Goal: Task Accomplishment & Management: Manage account settings

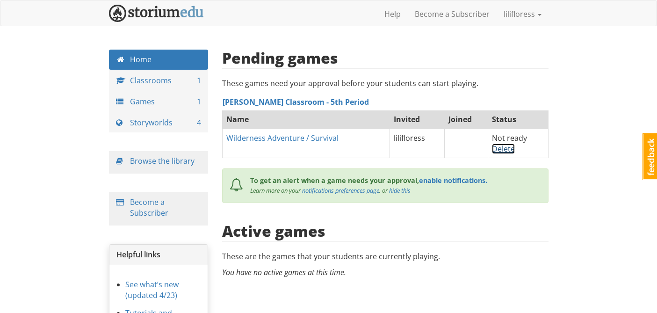
click at [500, 149] on link "Delete" at bounding box center [503, 149] width 23 height 10
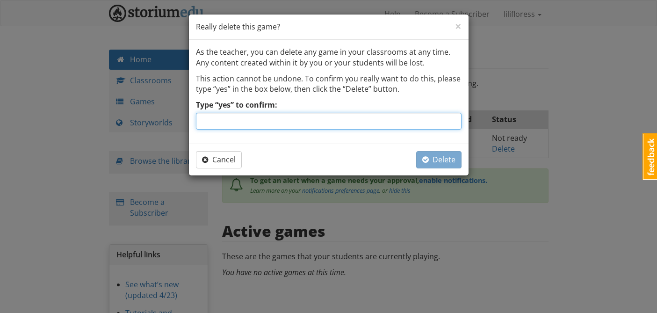
click at [403, 123] on input "Type “yes” to confirm:" at bounding box center [329, 121] width 266 height 17
type input "yes"
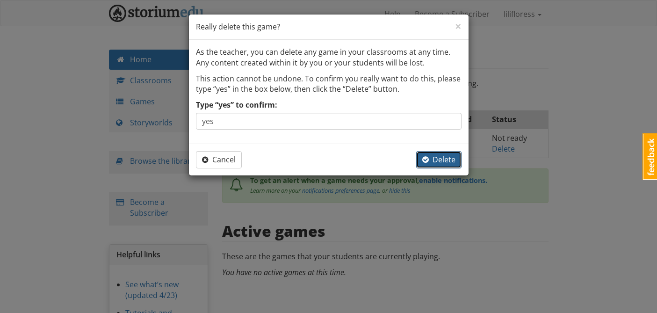
click at [457, 163] on button "Delete" at bounding box center [438, 159] width 45 height 17
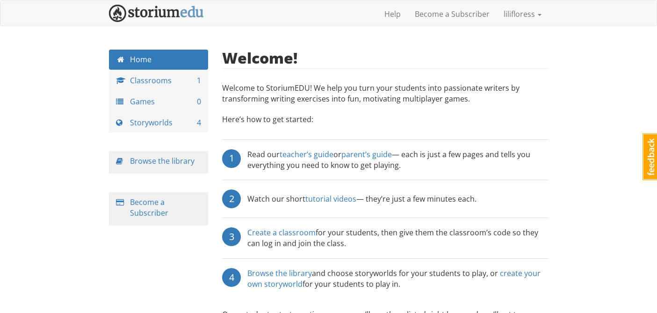
click at [283, 22] on div "Help Become a Subscriber lilifloress Profile Notifications Log out" at bounding box center [329, 13] width 440 height 23
click at [313, 110] on div "Welcome! Welcome to [GEOGRAPHIC_DATA]! We help you turn your students into pass…" at bounding box center [385, 190] width 327 height 281
click at [364, 117] on p "Here’s how to get started:" at bounding box center [385, 124] width 327 height 20
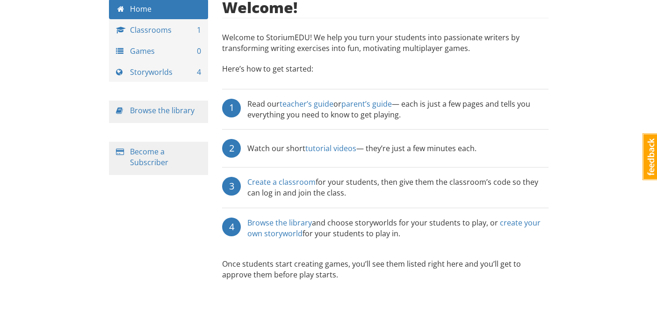
click at [151, 226] on div "Home Classrooms 1 Games 0 Storyworlds 4 Browse the library Become a Subscriber …" at bounding box center [329, 156] width 454 height 314
click at [151, 227] on div "Home Classrooms 1 Games 0 Storyworlds 4 Browse the library Become a Subscriber …" at bounding box center [329, 156] width 454 height 314
click at [151, 226] on div "Home Classrooms 1 Games 0 Storyworlds 4 Browse the library Become a Subscriber …" at bounding box center [329, 156] width 454 height 314
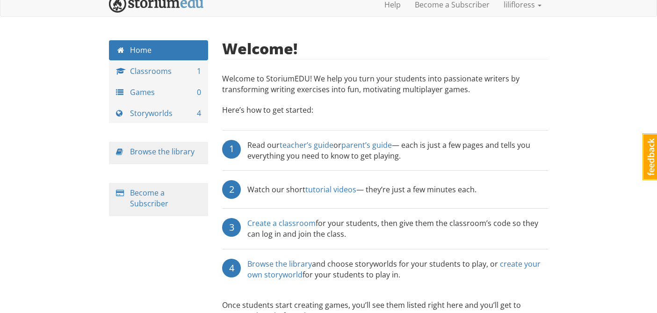
scroll to position [0, 0]
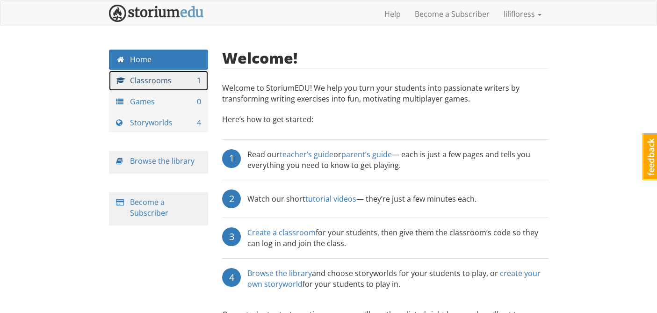
click at [141, 81] on link "Classrooms 1" at bounding box center [159, 81] width 100 height 20
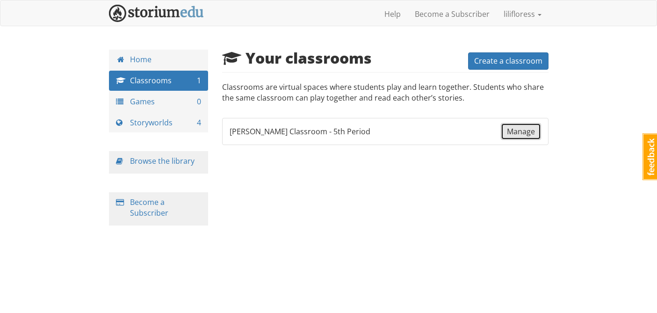
click at [529, 133] on span "Manage" at bounding box center [521, 131] width 28 height 10
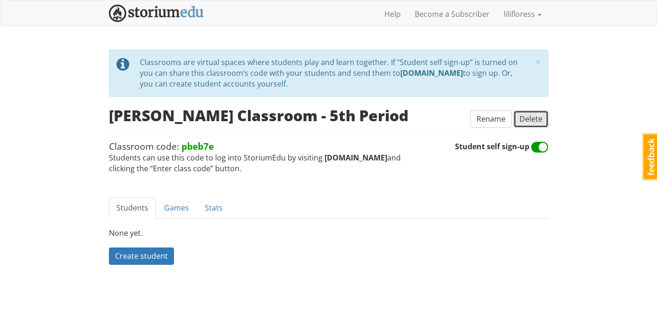
click at [525, 115] on span "Delete" at bounding box center [531, 119] width 23 height 10
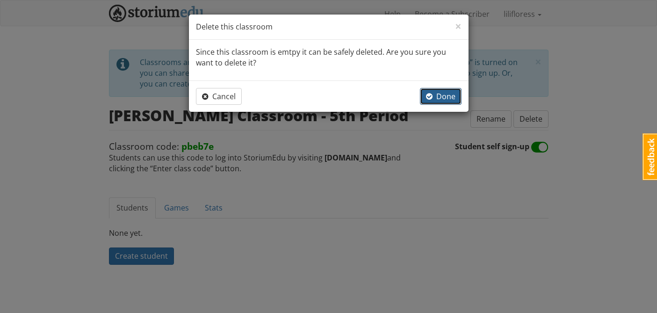
click at [434, 96] on span "Done" at bounding box center [440, 96] width 29 height 10
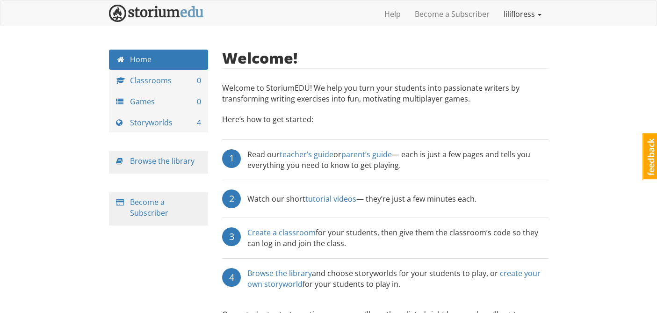
click at [516, 14] on link "lilifloress" at bounding box center [523, 13] width 52 height 23
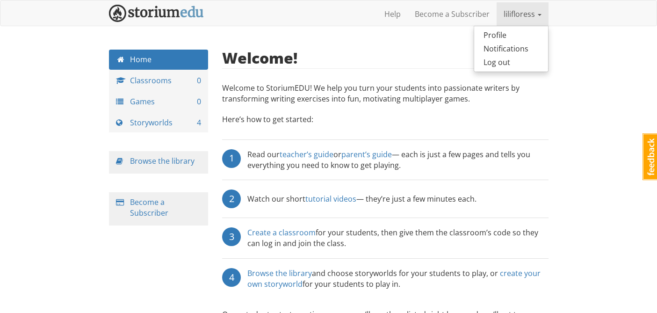
click at [517, 14] on link "lilifloress" at bounding box center [523, 13] width 52 height 23
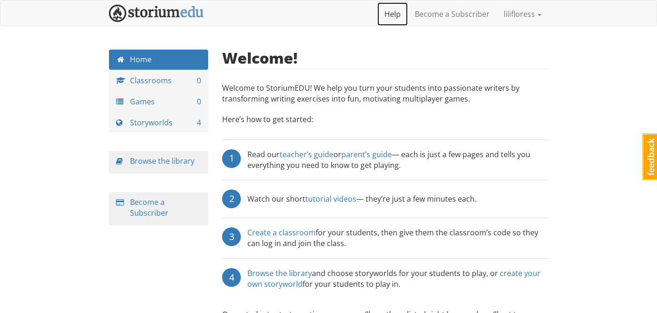
click at [395, 15] on link "Help" at bounding box center [393, 13] width 30 height 23
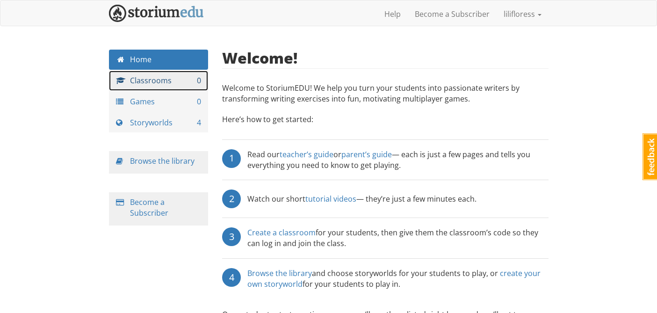
click at [139, 82] on link "Classrooms 0" at bounding box center [159, 81] width 100 height 20
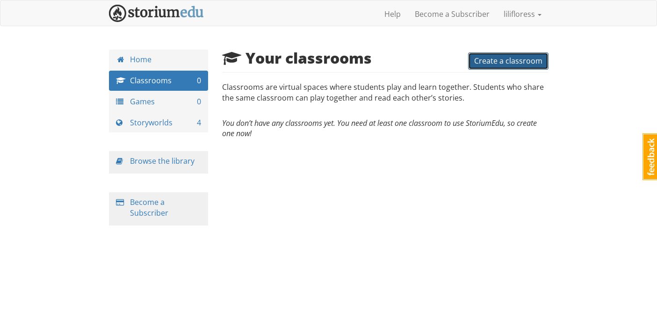
click at [483, 62] on span "Create a classroom" at bounding box center [508, 61] width 68 height 10
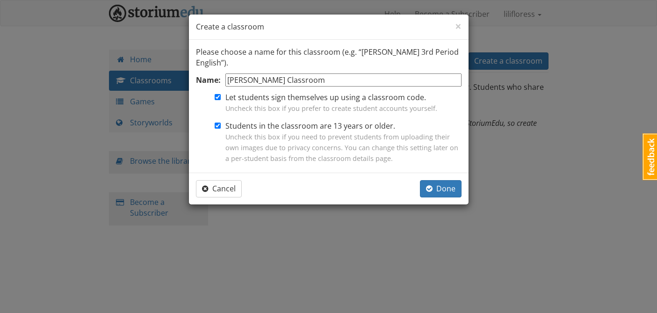
type input "[PERSON_NAME] Classroom - 5th period Writing"
click at [449, 190] on span "Done" at bounding box center [440, 188] width 29 height 10
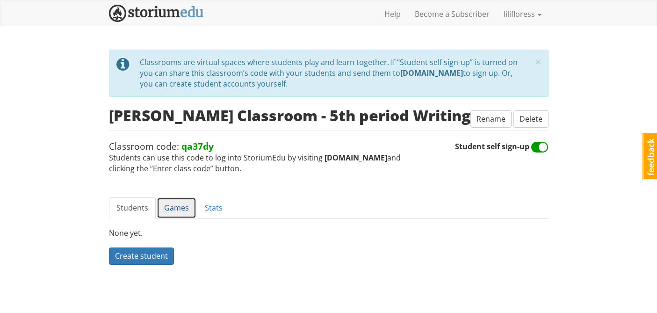
click at [178, 211] on link "Games" at bounding box center [177, 207] width 40 height 21
click at [206, 209] on link "Stats" at bounding box center [213, 207] width 33 height 21
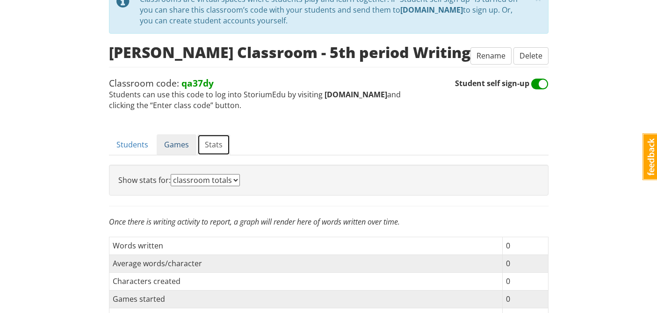
scroll to position [64, 0]
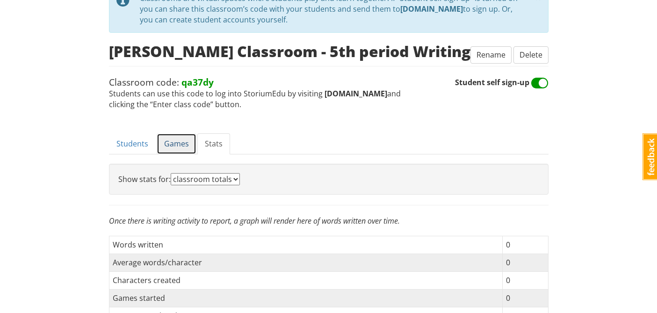
click at [165, 138] on link "Games" at bounding box center [177, 143] width 40 height 21
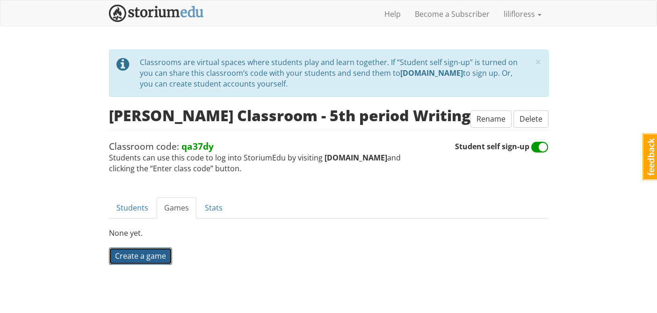
click at [146, 257] on span "Create a game" at bounding box center [140, 256] width 51 height 10
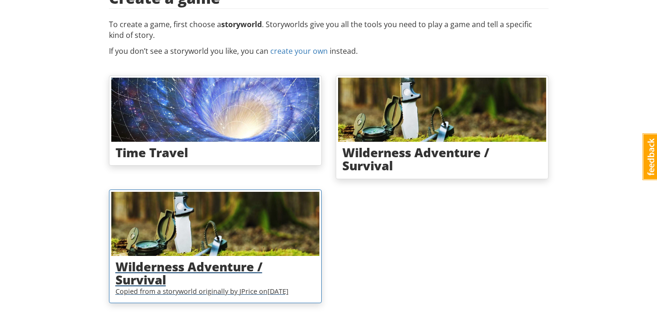
scroll to position [65, 0]
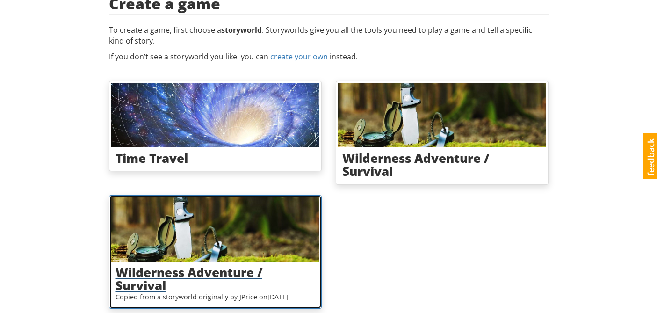
click at [190, 270] on h3 "Wilderness Adventure / Survival" at bounding box center [216, 279] width 200 height 27
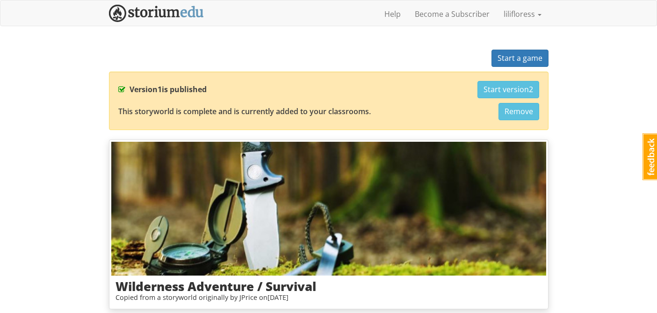
scroll to position [65, 0]
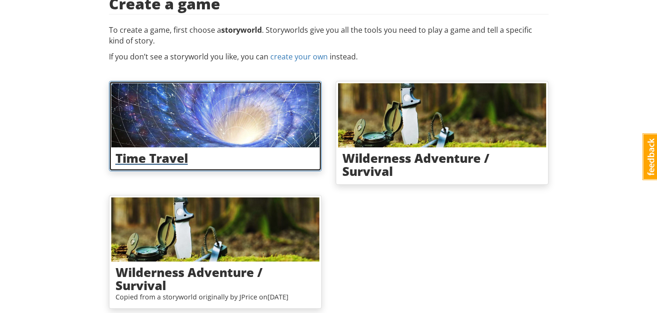
click at [234, 108] on img at bounding box center [215, 115] width 208 height 64
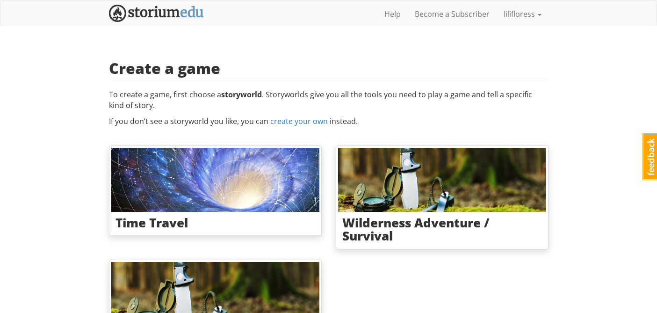
scroll to position [65, 0]
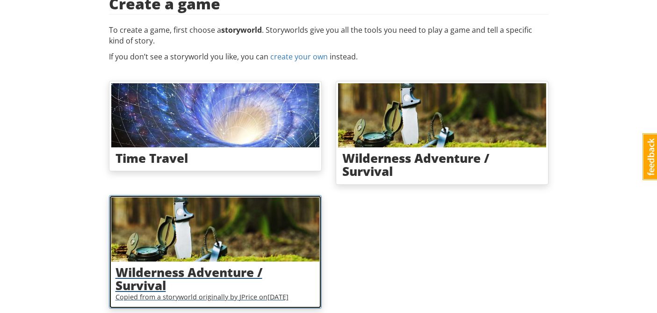
click at [223, 233] on img at bounding box center [215, 229] width 208 height 64
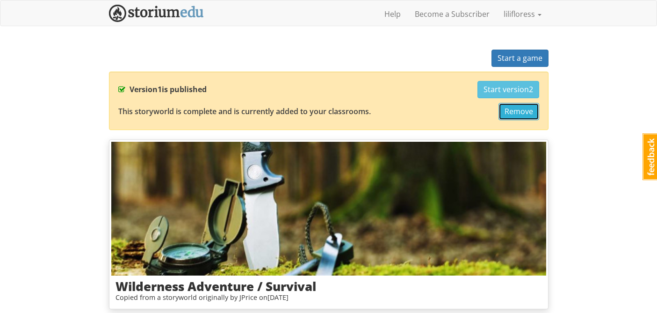
click at [511, 109] on span "Remove" at bounding box center [519, 111] width 29 height 10
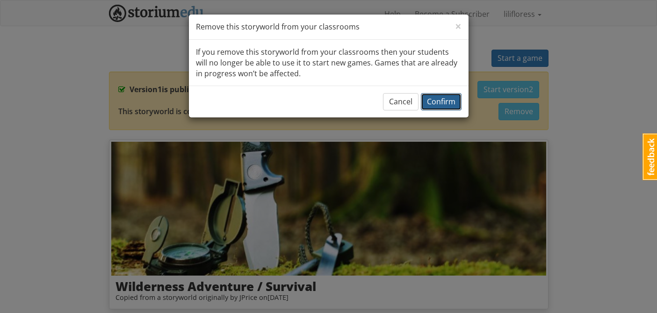
click at [437, 102] on span "Confirm" at bounding box center [441, 101] width 29 height 10
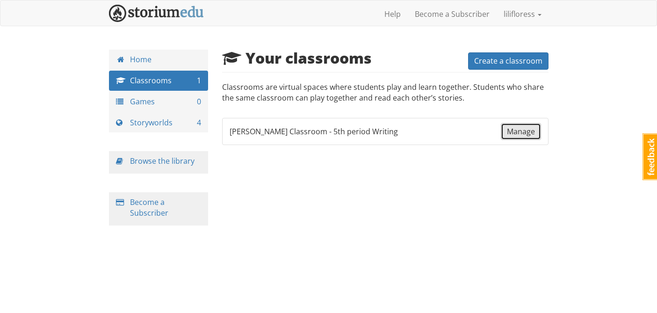
click at [525, 124] on link "Manage" at bounding box center [521, 131] width 40 height 17
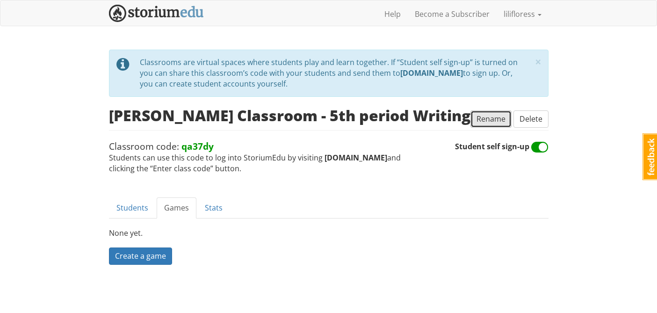
click at [487, 121] on span "Rename" at bounding box center [491, 119] width 29 height 10
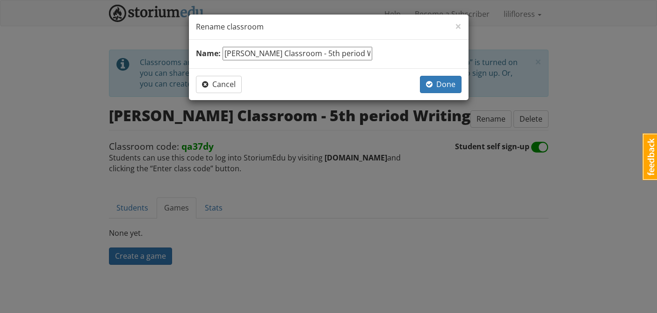
click at [454, 13] on div "× Close Rename classroom Name: [PERSON_NAME] Classroom - 5th period Writing Can…" at bounding box center [328, 156] width 657 height 313
click at [454, 22] on div "× Close Rename classroom" at bounding box center [329, 27] width 280 height 25
click at [458, 32] on span "×" at bounding box center [458, 25] width 7 height 15
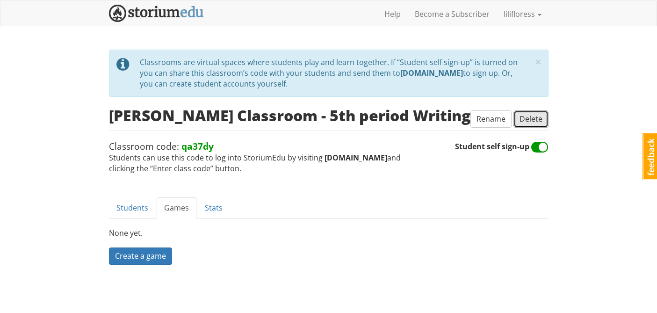
click at [533, 117] on span "Delete" at bounding box center [531, 119] width 23 height 10
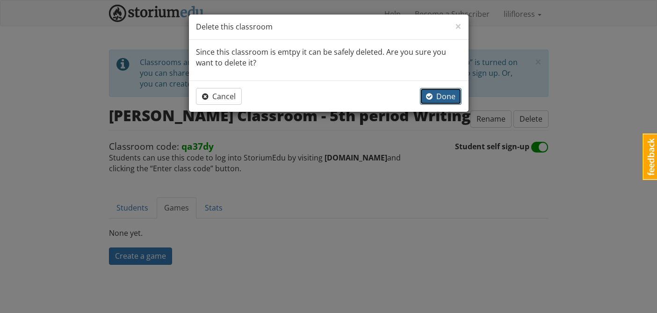
click at [431, 94] on span "button" at bounding box center [429, 96] width 7 height 7
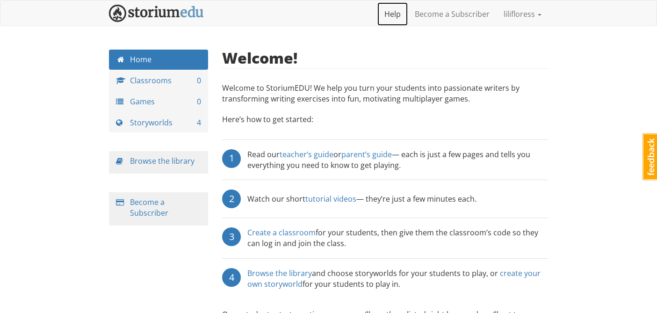
click at [398, 13] on link "Help" at bounding box center [393, 13] width 30 height 23
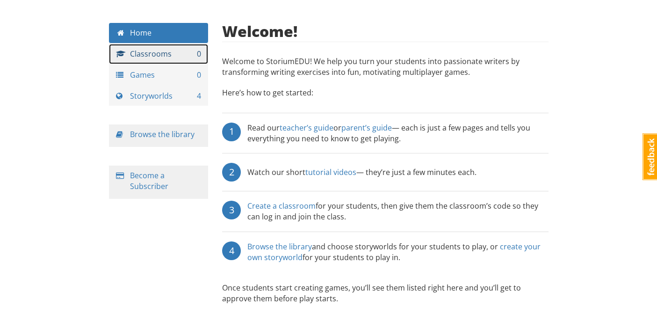
click at [175, 59] on link "Classrooms 0" at bounding box center [159, 54] width 100 height 20
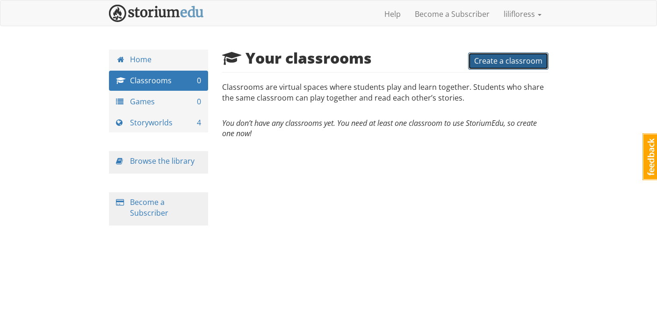
click at [505, 63] on span "Create a classroom" at bounding box center [508, 61] width 68 height 10
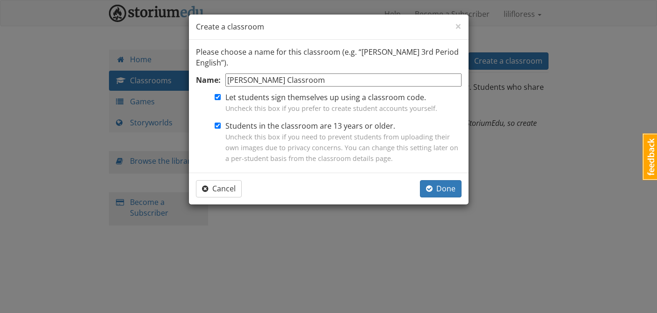
click at [233, 80] on input "[PERSON_NAME] Classroom" at bounding box center [343, 80] width 236 height 14
type input "[PERSON_NAME] Classroom"
click at [440, 191] on span "Done" at bounding box center [440, 188] width 29 height 10
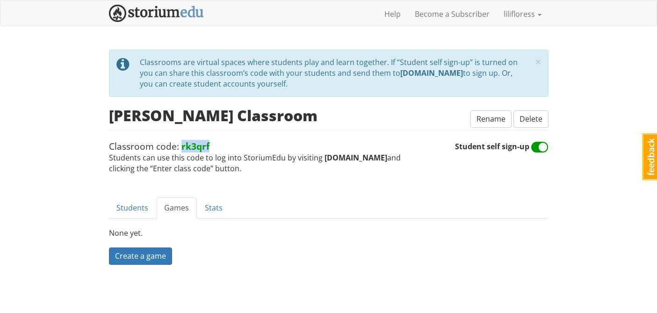
drag, startPoint x: 211, startPoint y: 147, endPoint x: 180, endPoint y: 144, distance: 32.0
click at [180, 144] on span "Classroom code: rk3qrf Students can use this code to log into StoriumEdu by vis…" at bounding box center [282, 157] width 346 height 34
click at [249, 161] on span "Classroom code: rk3qrf Students can use this code to log into StoriumEdu by vis…" at bounding box center [282, 157] width 346 height 34
click at [224, 200] on link "Stats" at bounding box center [213, 207] width 33 height 21
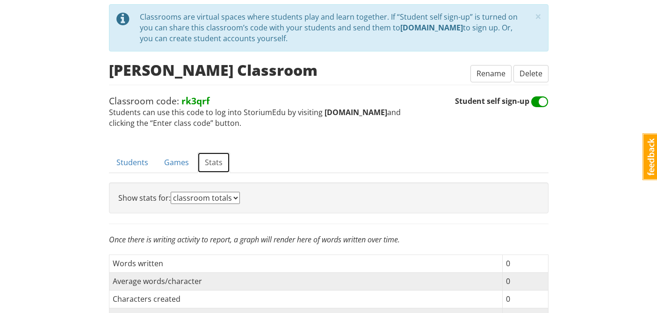
scroll to position [25, 0]
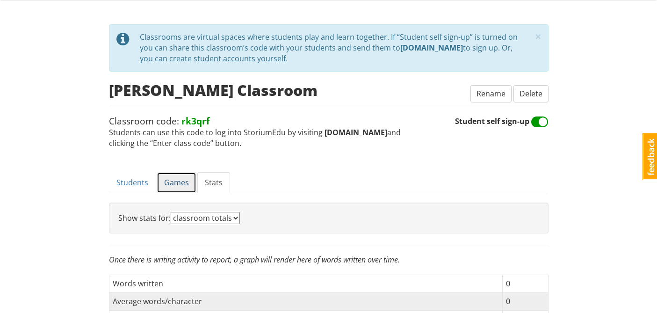
click at [182, 184] on link "Games" at bounding box center [177, 182] width 40 height 21
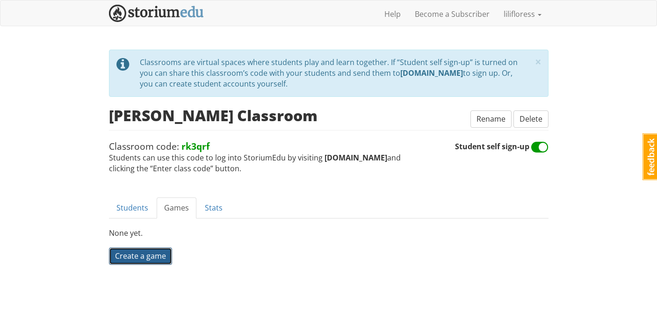
click at [131, 258] on span "Create a game" at bounding box center [140, 256] width 51 height 10
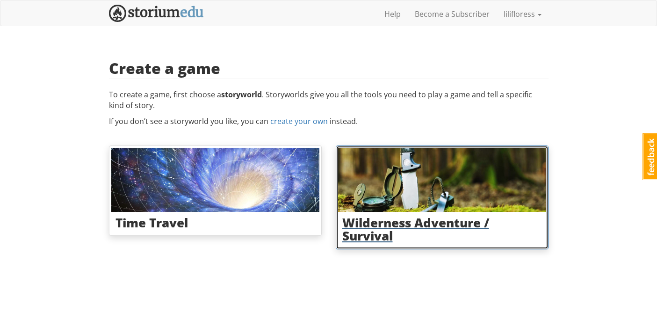
click at [373, 200] on img at bounding box center [442, 180] width 208 height 64
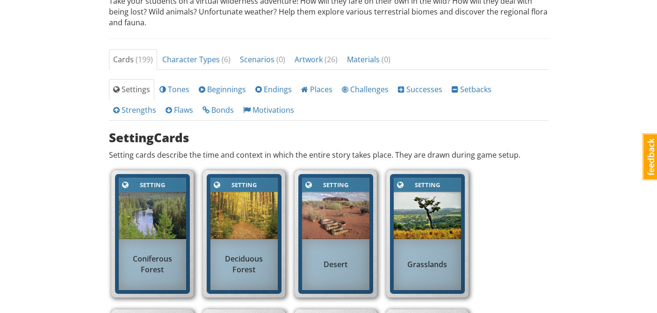
scroll to position [301, 0]
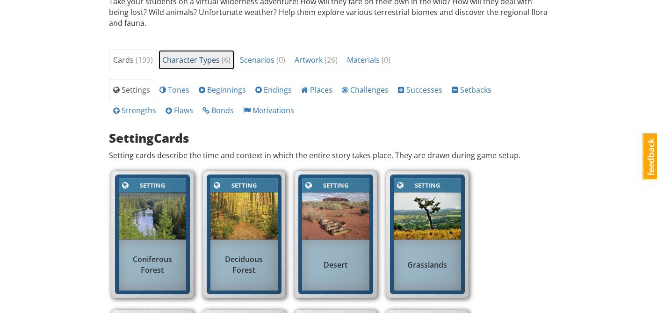
click at [182, 56] on span "Character Types ( 6 )" at bounding box center [196, 60] width 68 height 10
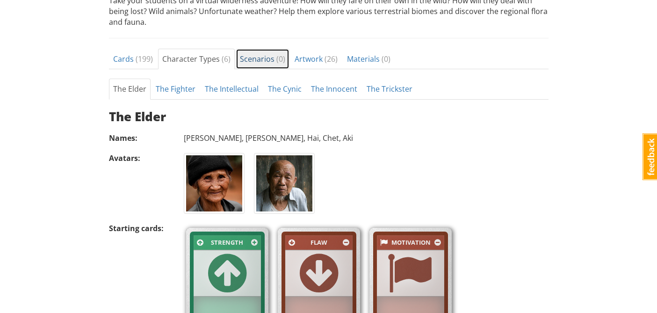
click at [258, 60] on span "Scenarios ( 0 )" at bounding box center [262, 59] width 45 height 10
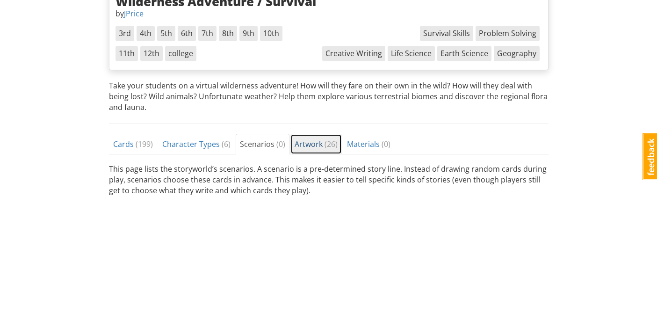
click at [312, 149] on link "Artwork ( 26 )" at bounding box center [316, 144] width 51 height 21
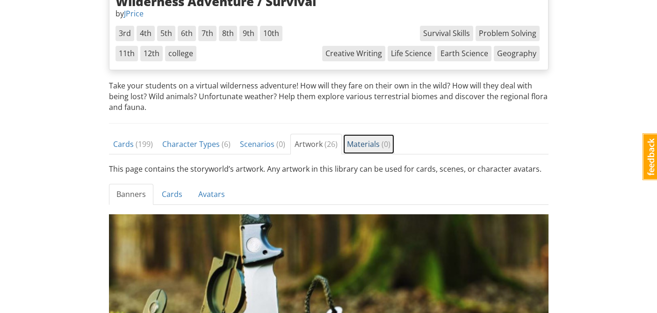
click at [371, 144] on span "Materials ( 0 )" at bounding box center [369, 144] width 44 height 10
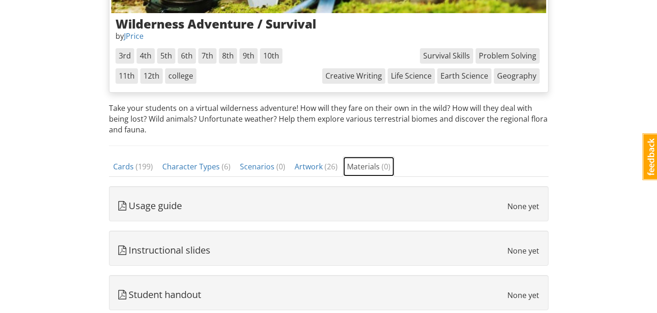
scroll to position [197, 0]
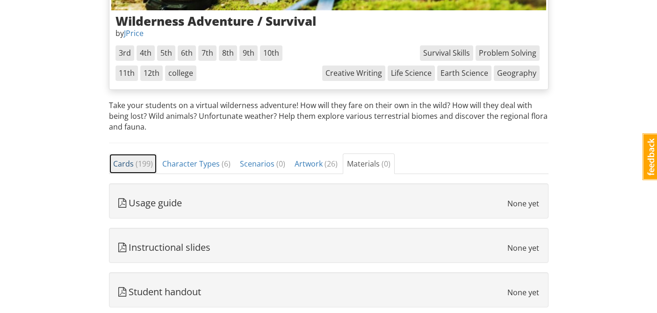
click at [128, 166] on span "Cards ( 199 )" at bounding box center [133, 164] width 40 height 10
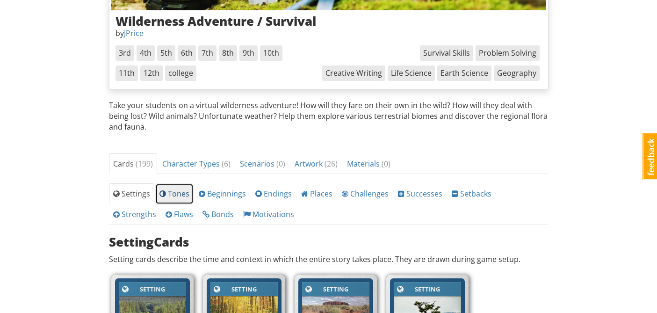
click at [172, 198] on span "Tones" at bounding box center [175, 194] width 30 height 10
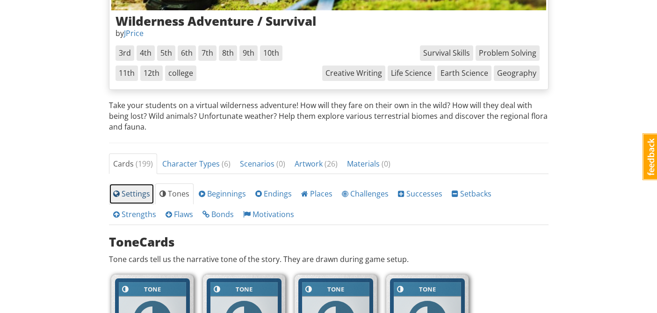
click at [138, 195] on span "Settings" at bounding box center [131, 194] width 37 height 10
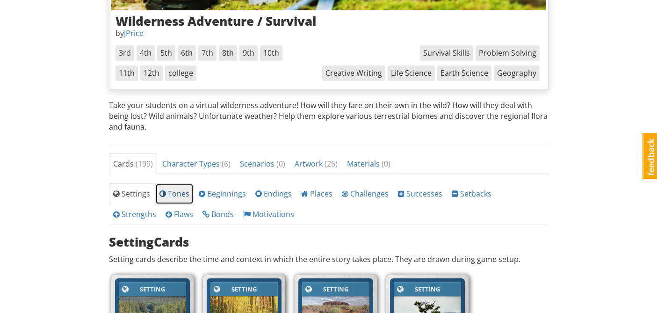
click at [170, 197] on span "Tones" at bounding box center [175, 194] width 30 height 10
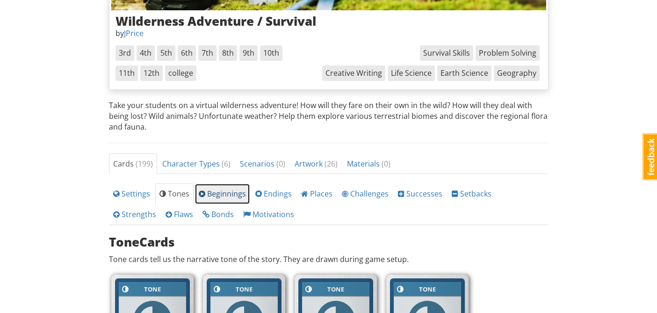
click at [218, 193] on span "Beginnings" at bounding box center [222, 194] width 47 height 10
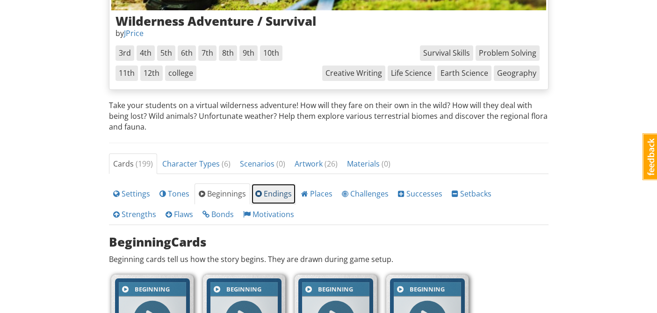
click at [270, 194] on span "Endings" at bounding box center [273, 194] width 36 height 10
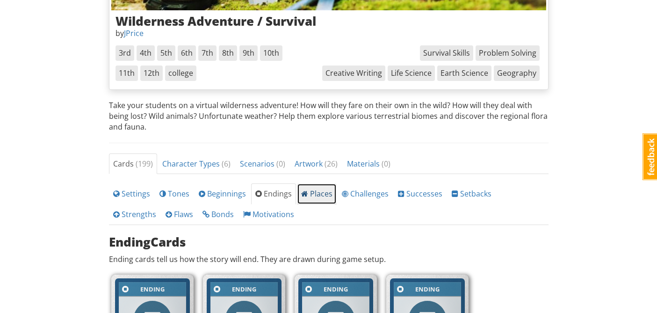
click at [322, 195] on span "Places" at bounding box center [316, 194] width 31 height 10
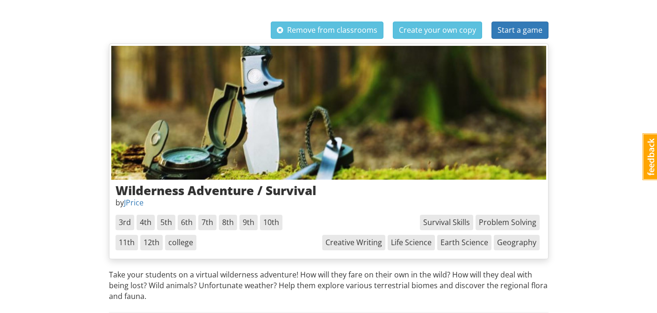
scroll to position [0, 0]
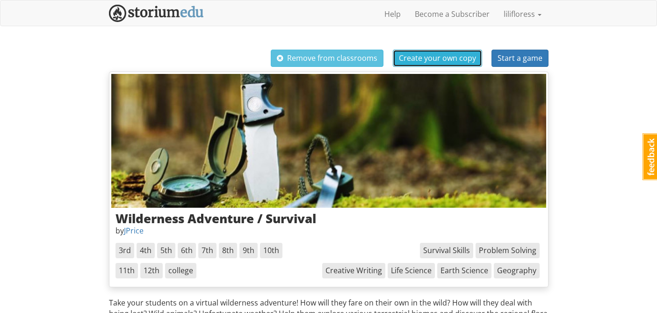
click at [454, 57] on span "Create your own copy" at bounding box center [437, 58] width 77 height 10
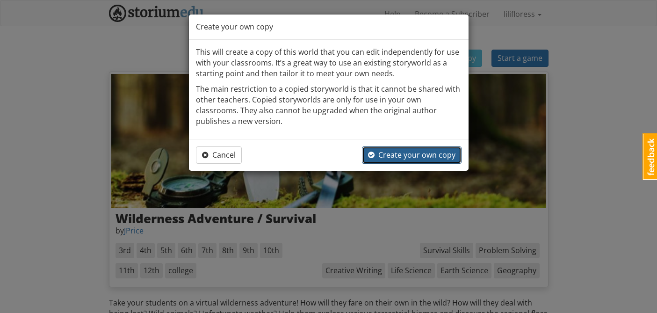
click at [400, 151] on span "Create your own copy" at bounding box center [411, 155] width 87 height 10
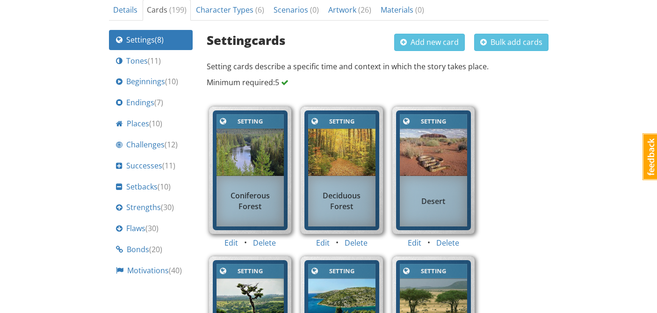
scroll to position [348, 0]
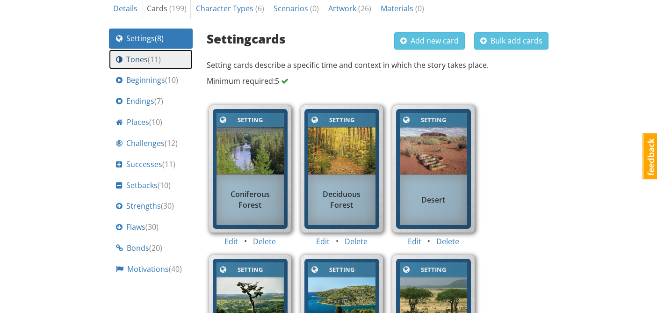
click at [175, 58] on div "Tones ( 11 )" at bounding box center [151, 59] width 70 height 11
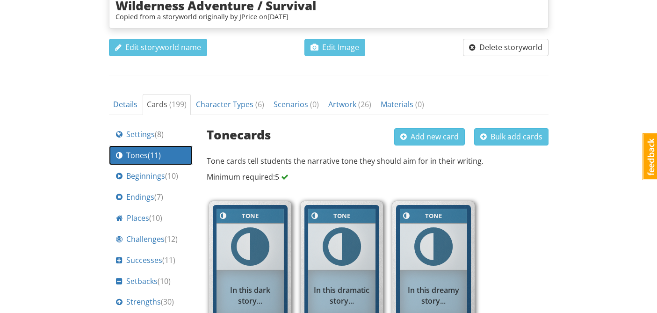
scroll to position [245, 0]
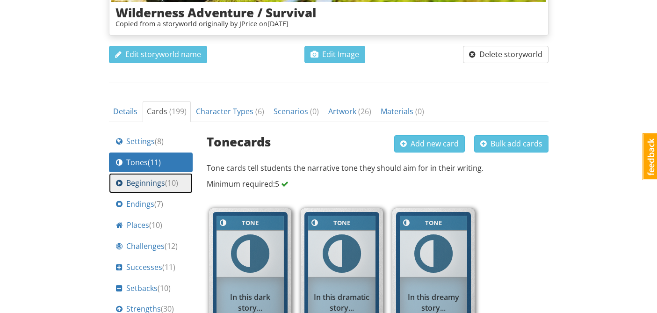
click at [129, 187] on span "Beginnings ( 10 )" at bounding box center [152, 183] width 52 height 11
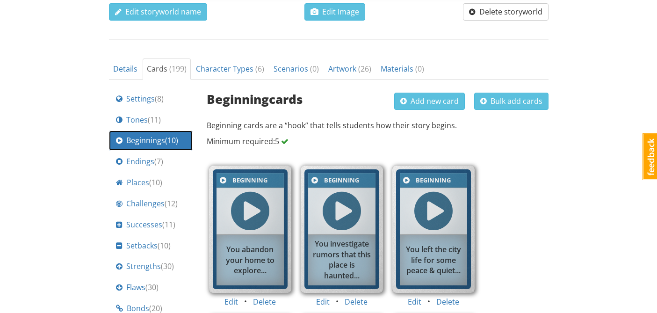
scroll to position [290, 0]
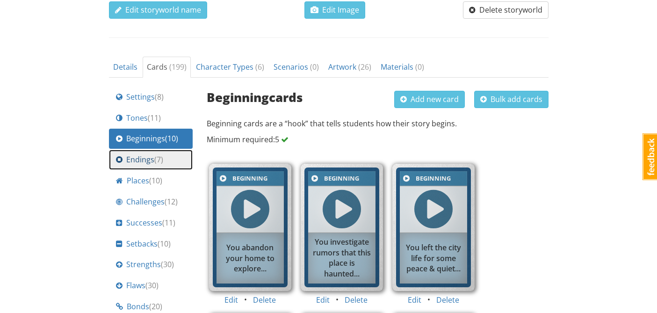
click at [129, 159] on span "Endings ( 7 )" at bounding box center [144, 159] width 37 height 11
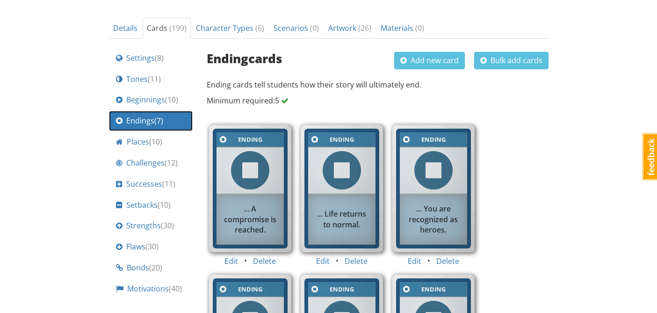
scroll to position [329, 0]
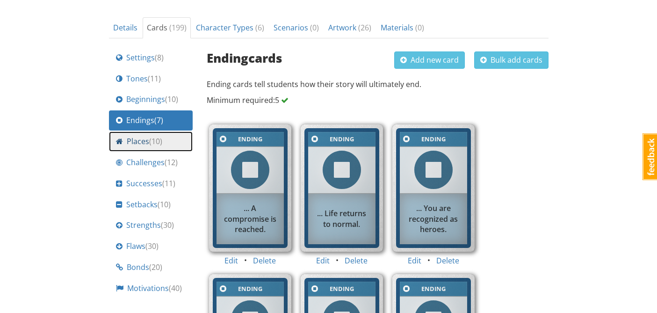
click at [127, 137] on span "Places ( 10 )" at bounding box center [145, 141] width 36 height 11
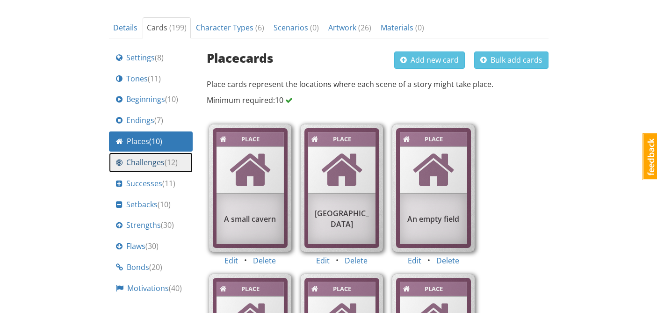
click at [133, 166] on span "Challenges ( 12 )" at bounding box center [151, 162] width 51 height 11
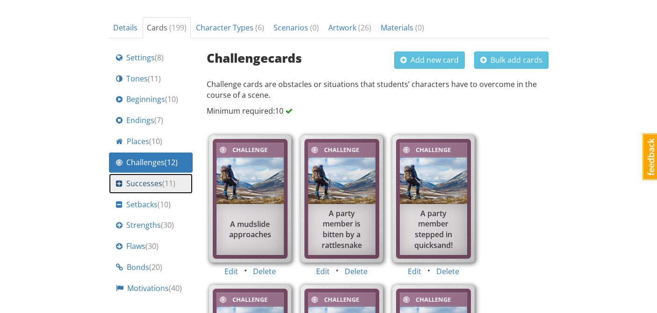
click at [131, 183] on span "Successes ( 11 )" at bounding box center [150, 183] width 49 height 11
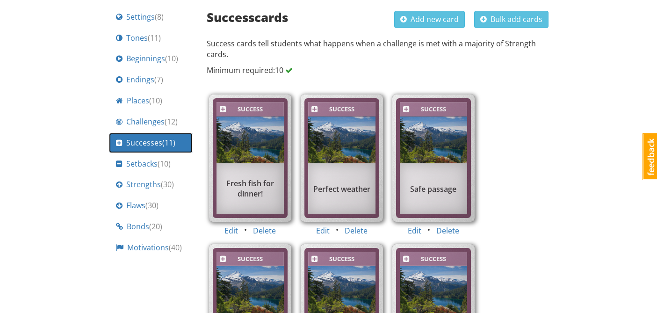
scroll to position [374, 0]
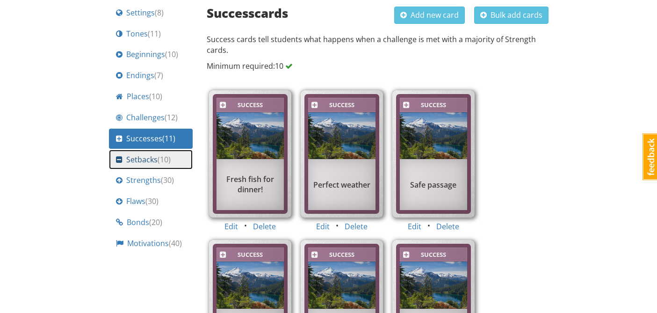
click at [135, 155] on span "Setbacks ( 10 )" at bounding box center [148, 159] width 44 height 11
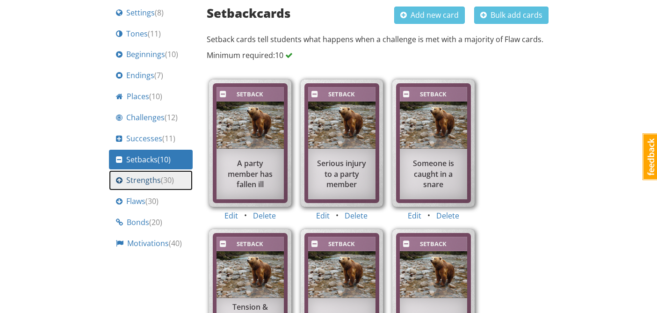
click at [126, 182] on span "Strengths ( 30 )" at bounding box center [150, 180] width 48 height 11
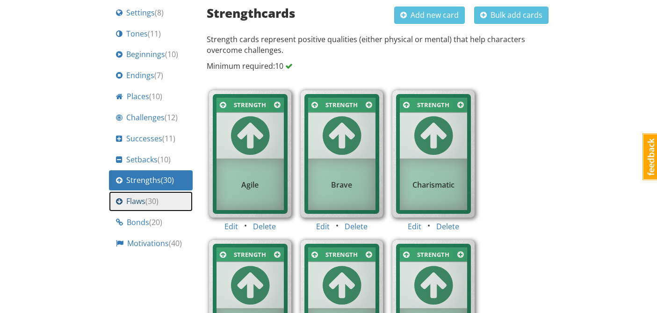
click at [123, 208] on link "Flaws ( 30 )" at bounding box center [151, 201] width 84 height 20
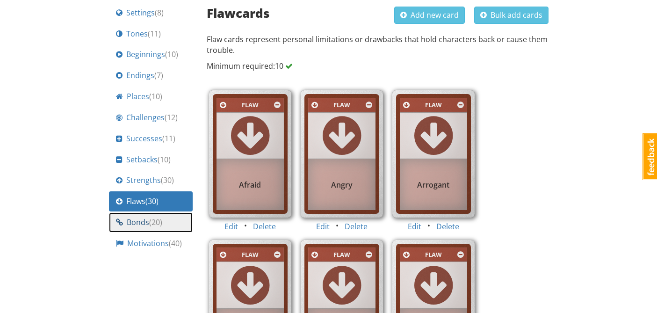
click at [145, 224] on span "Bonds ( 20 )" at bounding box center [145, 222] width 36 height 11
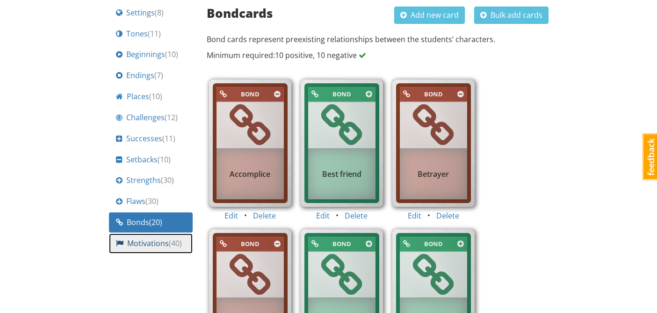
click at [155, 242] on span "Motivations ( 40 )" at bounding box center [154, 243] width 55 height 11
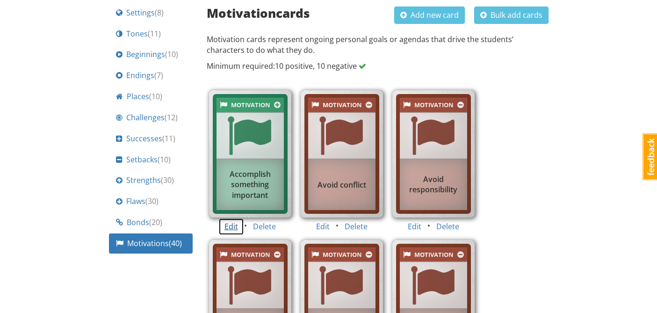
click at [233, 226] on button "Edit" at bounding box center [231, 226] width 26 height 17
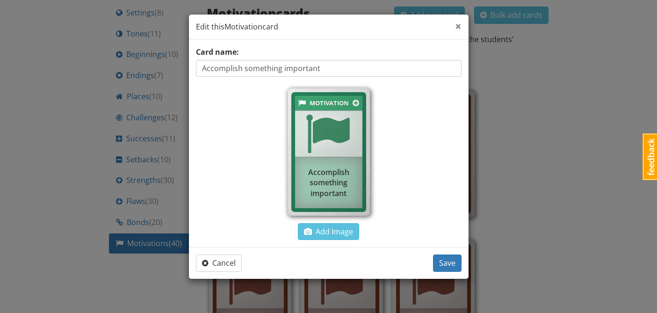
click at [460, 22] on span "×" at bounding box center [458, 25] width 7 height 15
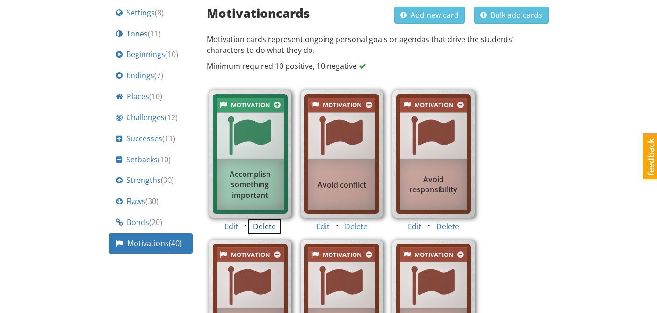
click at [268, 227] on button "Delete" at bounding box center [264, 226] width 35 height 17
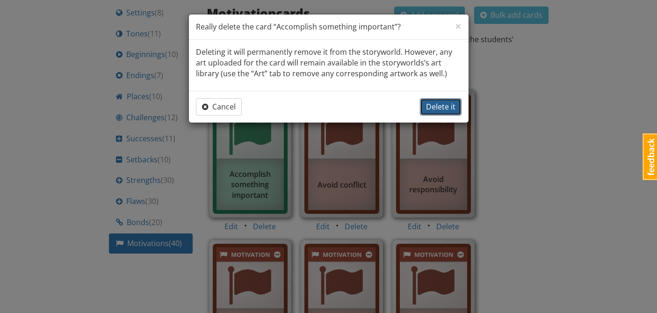
click at [451, 106] on span "Delete it" at bounding box center [440, 107] width 29 height 10
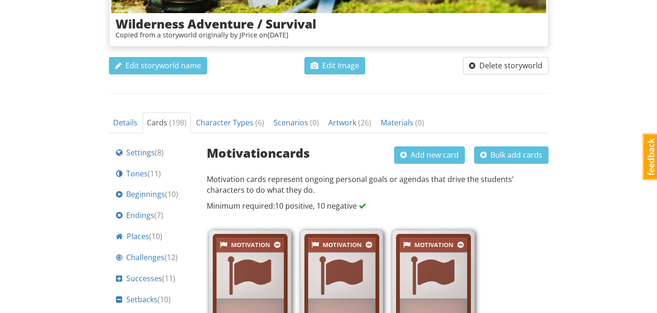
scroll to position [236, 0]
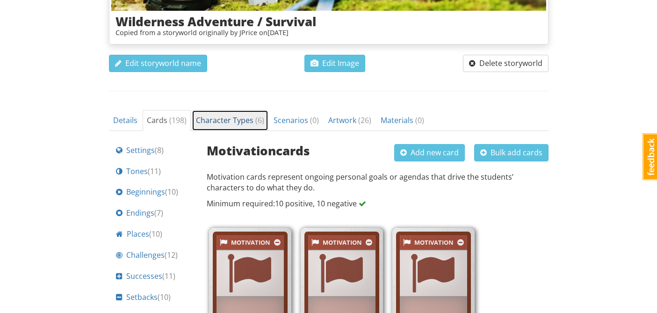
click at [234, 122] on span "Character Types ( 6 )" at bounding box center [230, 120] width 68 height 10
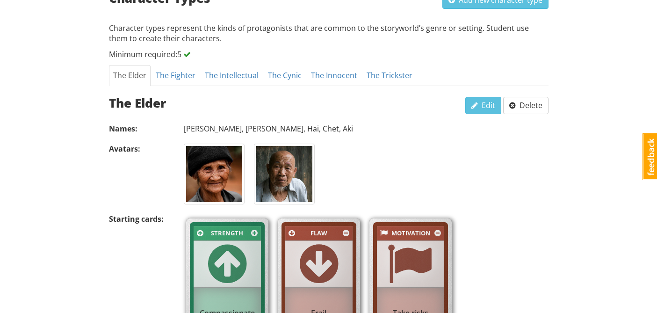
scroll to position [355, 0]
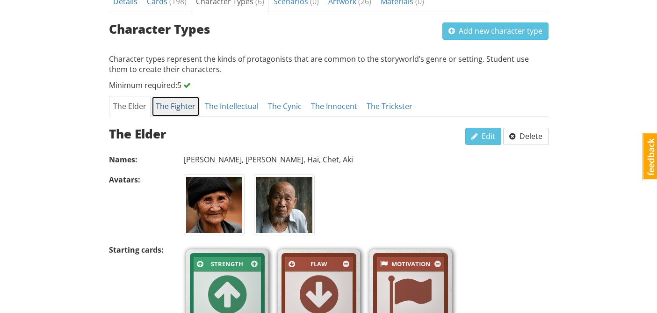
click at [180, 110] on link "The Fighter" at bounding box center [176, 106] width 48 height 21
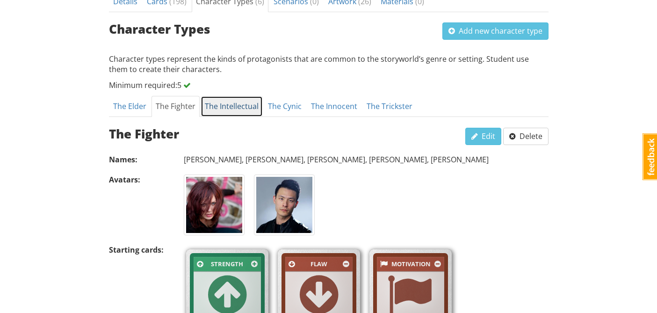
click at [227, 109] on link "The Intellectual" at bounding box center [232, 106] width 62 height 21
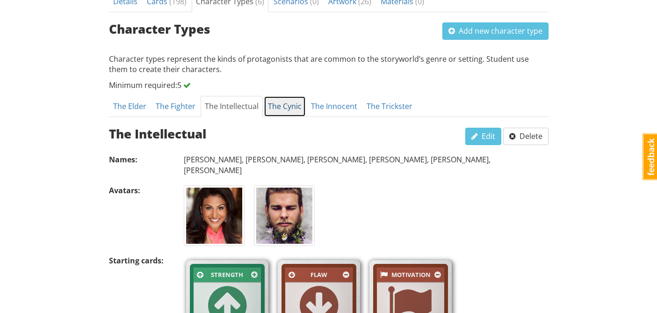
click at [268, 109] on link "The Cynic" at bounding box center [285, 106] width 42 height 21
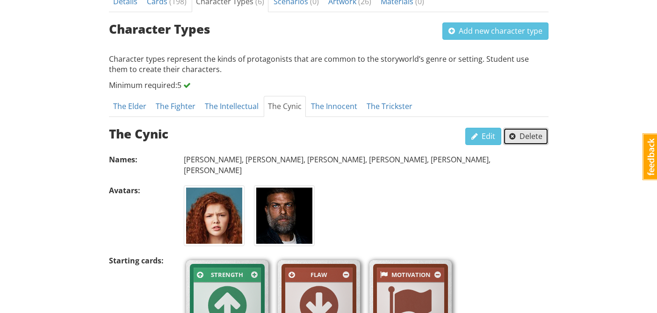
click at [524, 143] on button "Delete" at bounding box center [525, 136] width 45 height 17
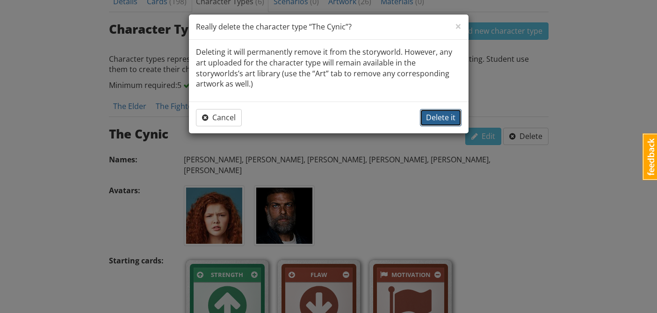
click at [451, 112] on span "Delete it" at bounding box center [440, 117] width 29 height 10
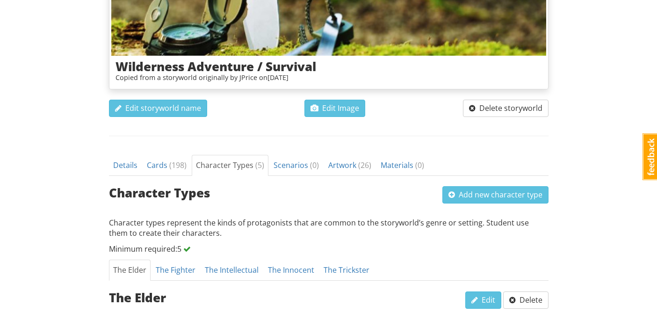
scroll to position [189, 0]
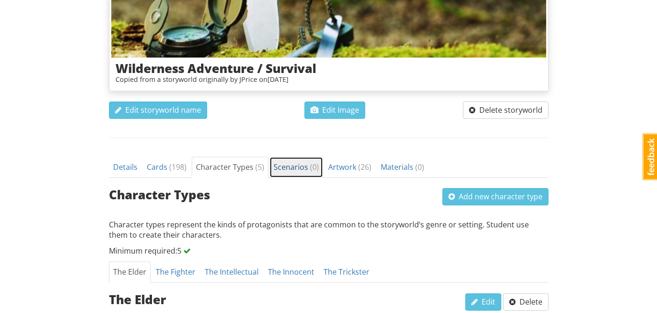
click at [288, 166] on span "Scenarios ( 0 )" at bounding box center [296, 167] width 45 height 10
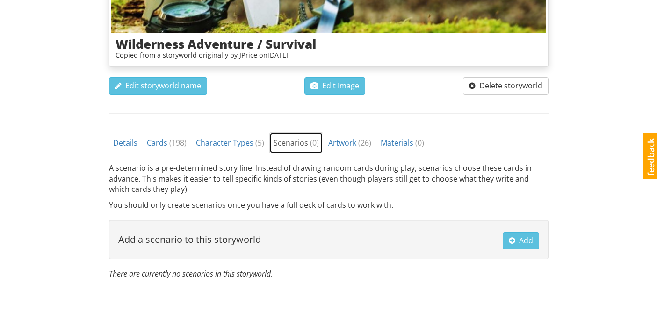
scroll to position [246, 0]
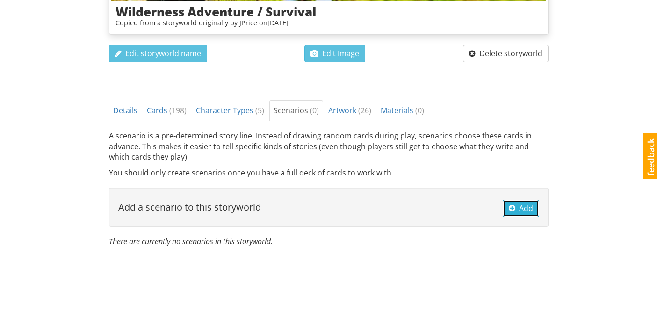
click at [519, 206] on span "Add" at bounding box center [521, 208] width 24 height 10
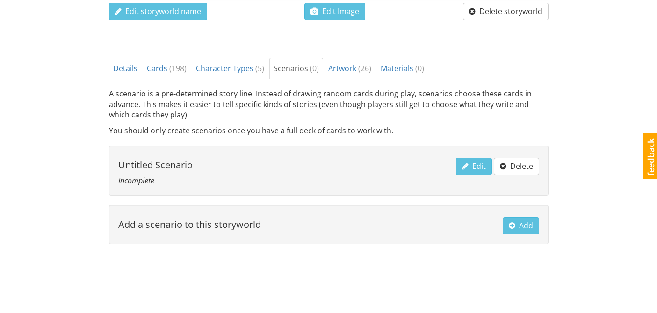
scroll to position [290, 0]
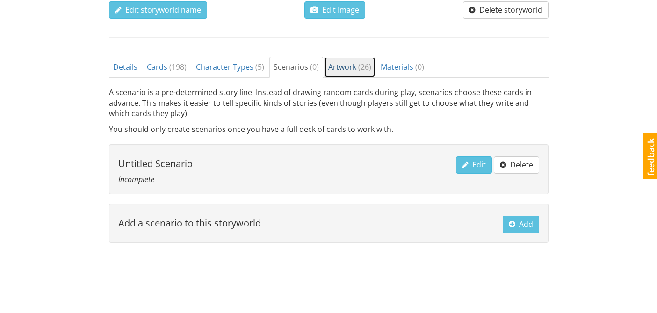
click at [351, 65] on span "Artwork ( 26 )" at bounding box center [349, 67] width 43 height 10
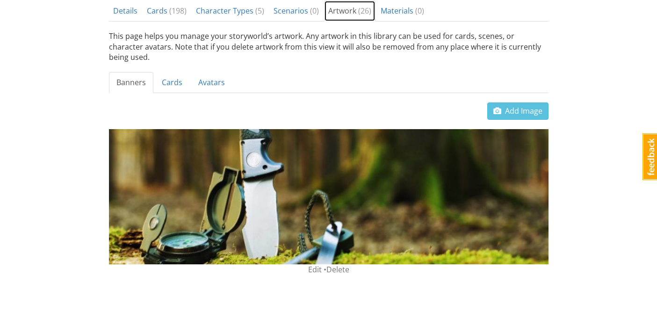
scroll to position [347, 0]
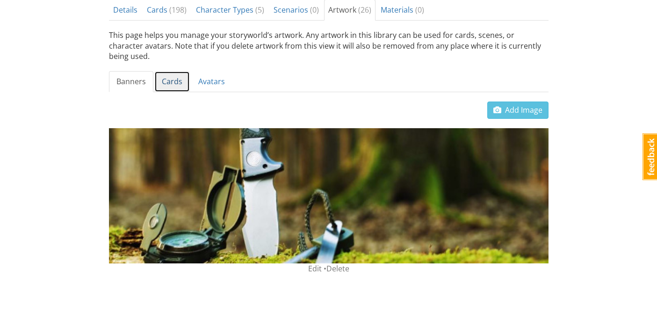
click at [172, 73] on link "Cards" at bounding box center [172, 81] width 36 height 21
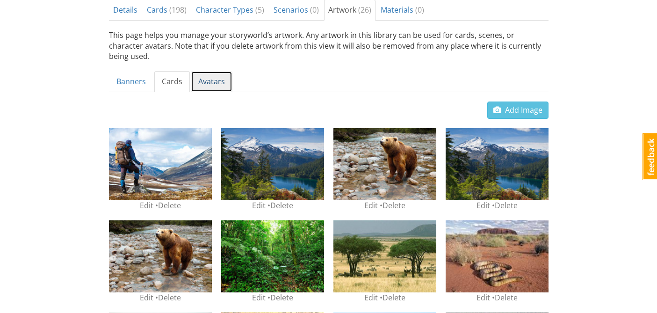
click at [201, 72] on link "Avatars" at bounding box center [212, 81] width 42 height 21
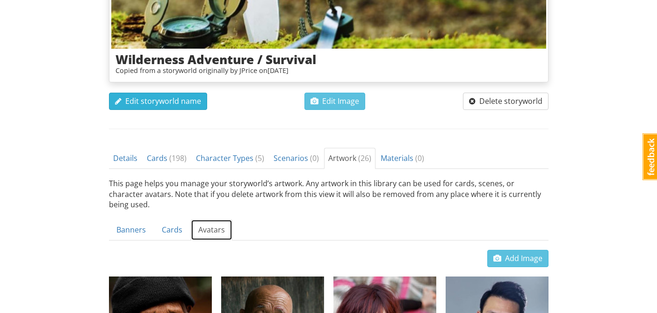
scroll to position [145, 0]
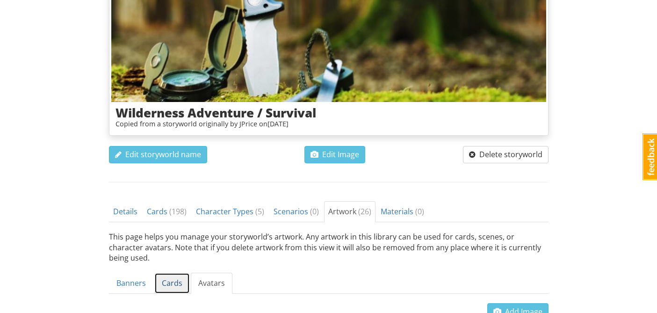
click at [167, 279] on link "Cards" at bounding box center [172, 283] width 36 height 21
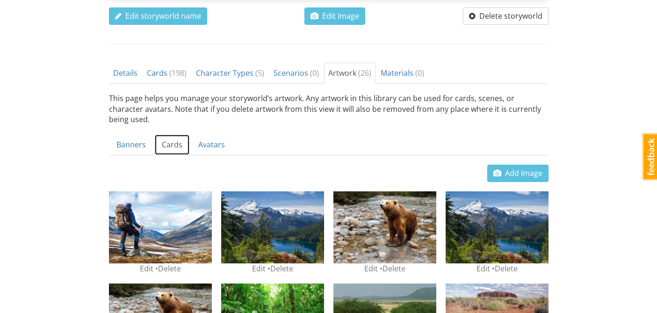
scroll to position [287, 0]
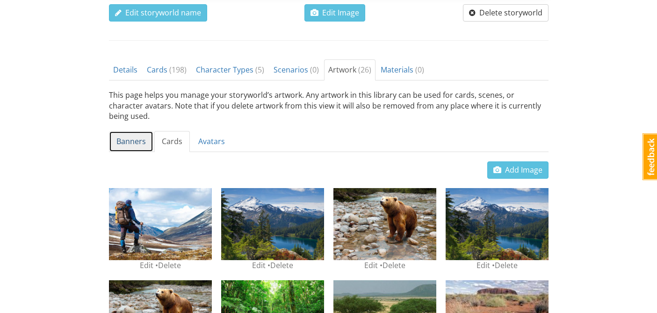
click at [129, 131] on link "Banners" at bounding box center [131, 141] width 44 height 21
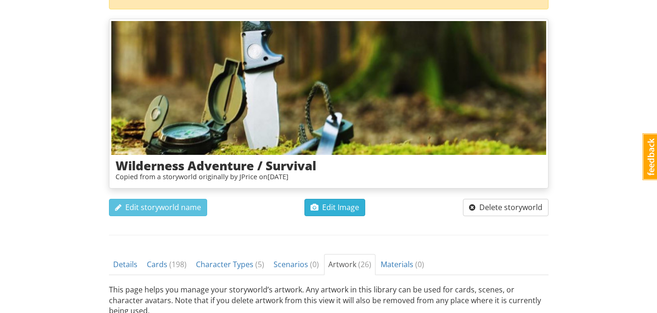
scroll to position [92, 0]
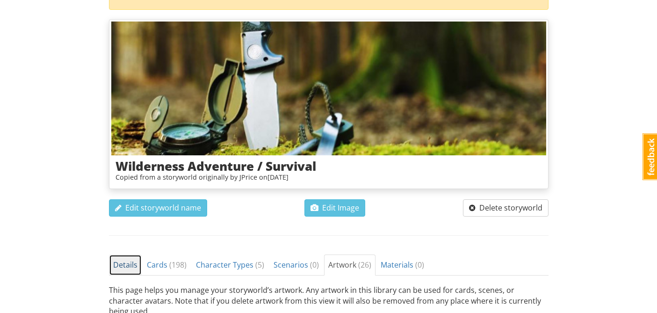
click at [123, 265] on span "Details" at bounding box center [125, 265] width 24 height 10
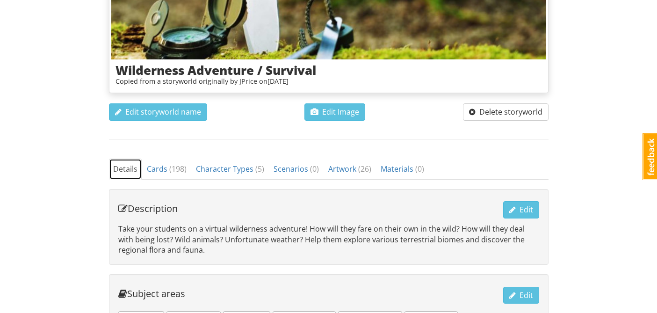
scroll to position [193, 0]
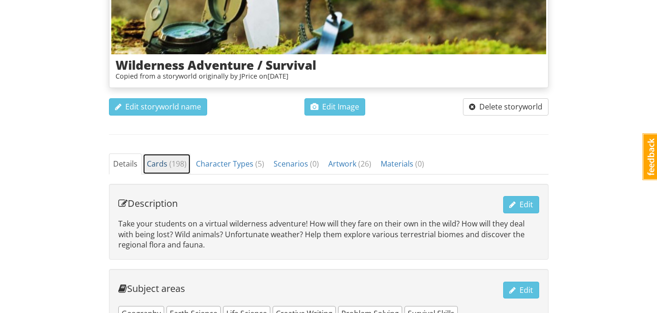
click at [161, 173] on link "Cards ( 198 )" at bounding box center [167, 163] width 48 height 21
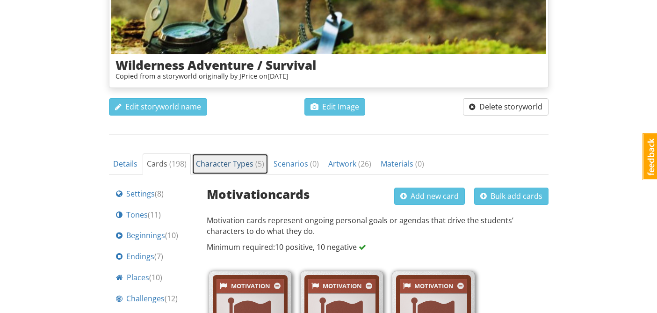
click at [209, 164] on span "Character Types ( 5 )" at bounding box center [230, 164] width 68 height 10
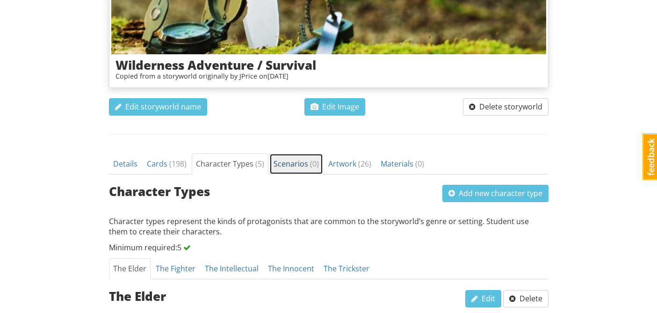
click at [278, 166] on span "Scenarios ( 0 )" at bounding box center [296, 164] width 45 height 10
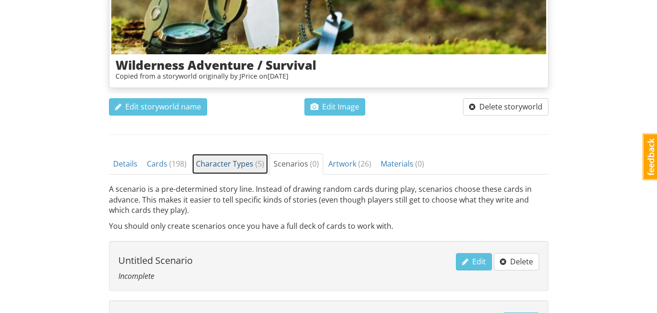
click at [240, 166] on span "Character Types ( 5 )" at bounding box center [230, 164] width 68 height 10
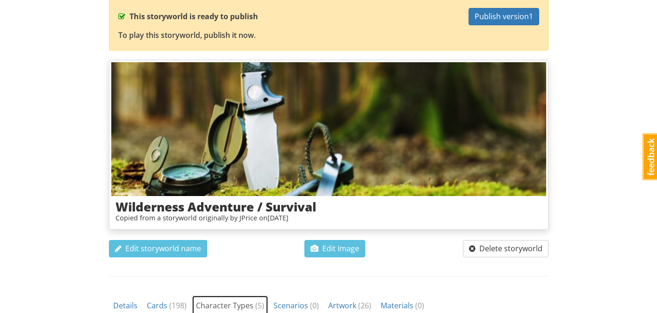
scroll to position [0, 0]
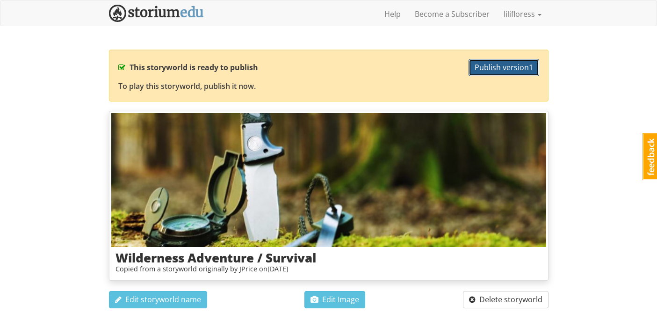
click at [481, 73] on button "Publish version 1" at bounding box center [504, 67] width 71 height 17
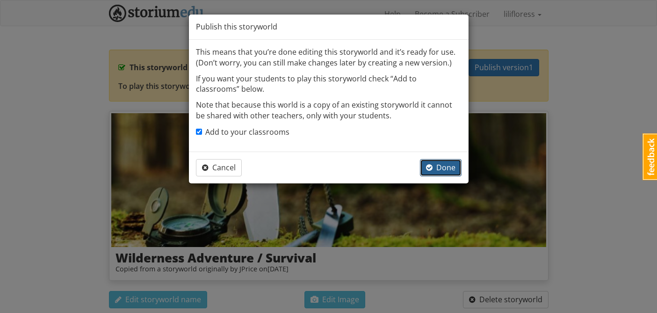
click at [444, 170] on span "Done" at bounding box center [440, 167] width 29 height 10
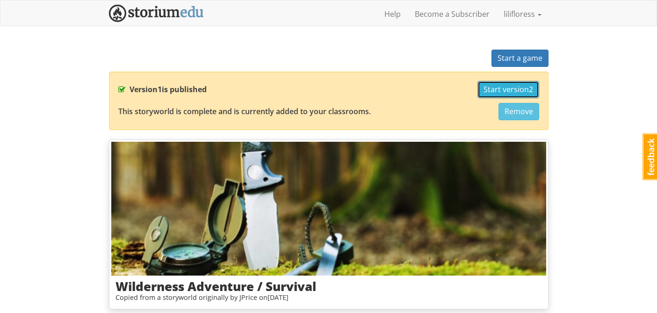
drag, startPoint x: 510, startPoint y: 88, endPoint x: 485, endPoint y: 138, distance: 55.7
click at [514, 52] on button "Start a game" at bounding box center [520, 58] width 57 height 17
select select "bvrcc4"
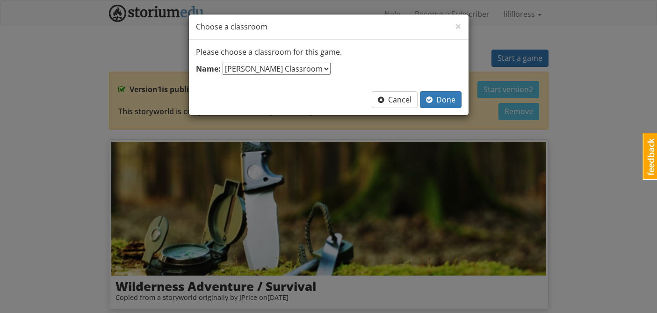
click at [297, 66] on select "--- select one --- [PERSON_NAME] Classroom" at bounding box center [277, 69] width 108 height 12
click at [333, 55] on p "Please choose a classroom for this game." at bounding box center [329, 52] width 266 height 11
click at [450, 102] on span "Done" at bounding box center [440, 100] width 29 height 10
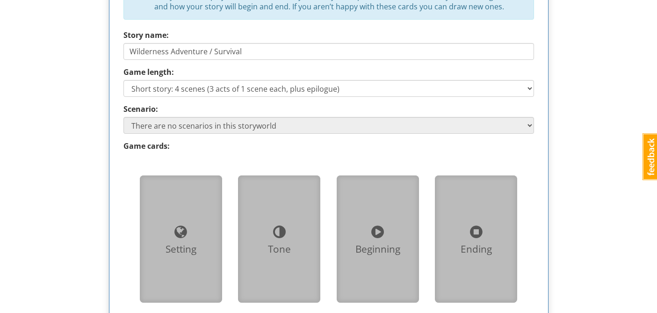
scroll to position [485, 0]
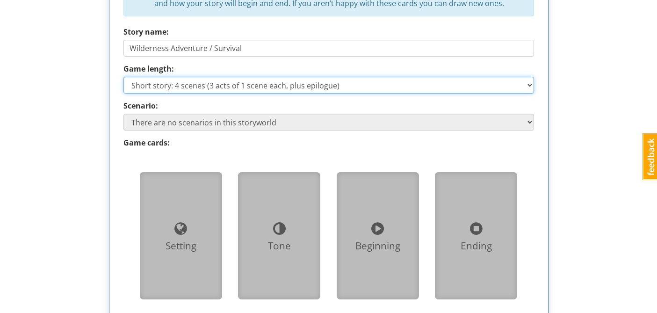
click at [189, 84] on select "Short story: 4 scenes (3 acts of 1 scene each, plus epilogue) Medium story: 7 s…" at bounding box center [329, 85] width 411 height 17
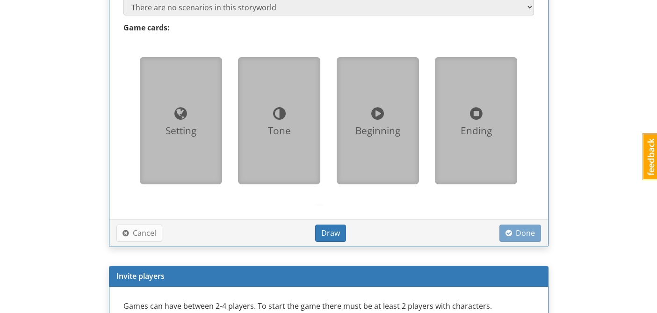
scroll to position [604, 0]
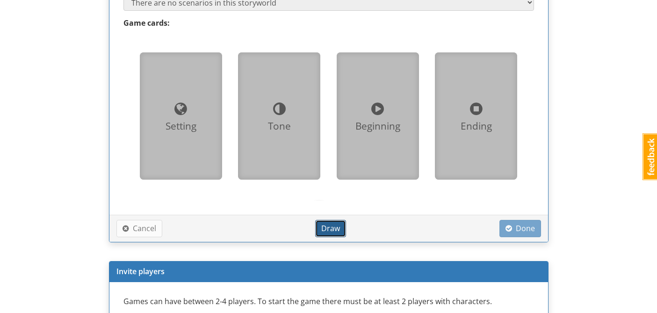
click at [328, 225] on span "Draw" at bounding box center [330, 228] width 19 height 10
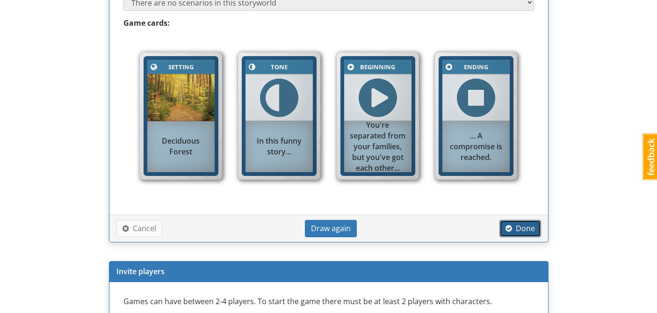
click at [532, 231] on span "Done" at bounding box center [520, 228] width 29 height 10
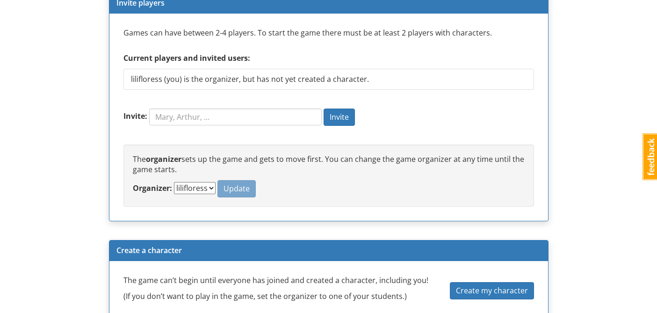
scroll to position [656, 0]
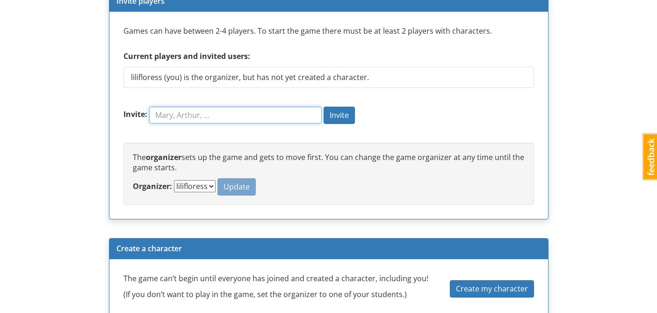
click at [210, 117] on input "Invite:" at bounding box center [235, 115] width 173 height 17
click at [415, 196] on div "The organizer sets up the game and gets to move first. You can change the game …" at bounding box center [329, 174] width 411 height 63
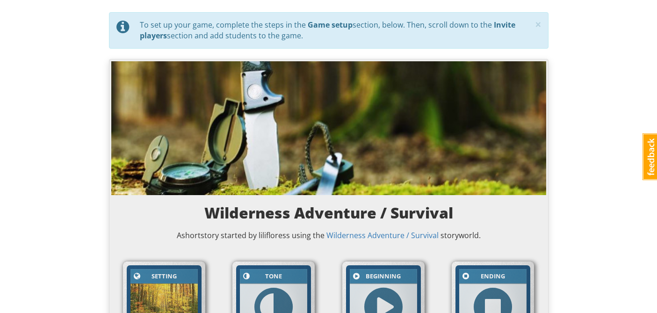
scroll to position [0, 0]
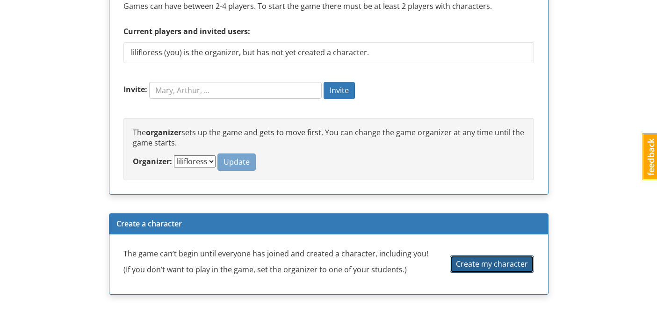
click at [495, 263] on span "Create my character" at bounding box center [492, 264] width 72 height 10
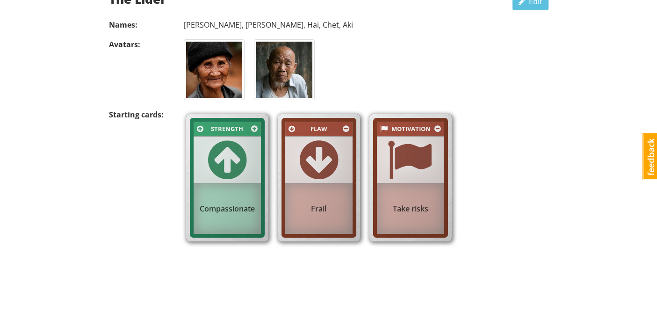
scroll to position [521, 0]
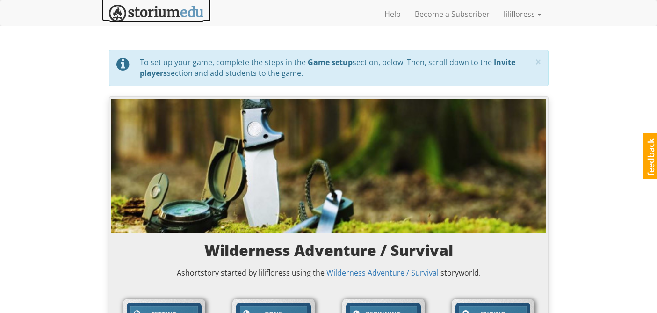
click at [172, 9] on img at bounding box center [156, 13] width 95 height 17
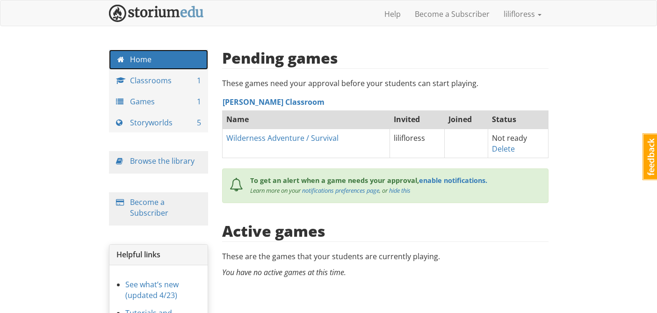
click at [191, 57] on link "Home" at bounding box center [159, 60] width 100 height 20
click at [389, 20] on link "Help" at bounding box center [393, 13] width 30 height 23
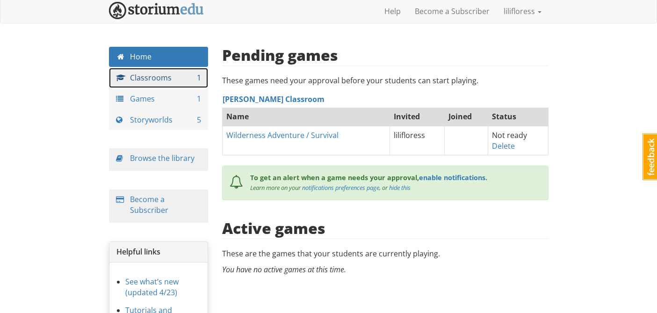
click at [150, 69] on link "Classrooms 1" at bounding box center [159, 78] width 100 height 20
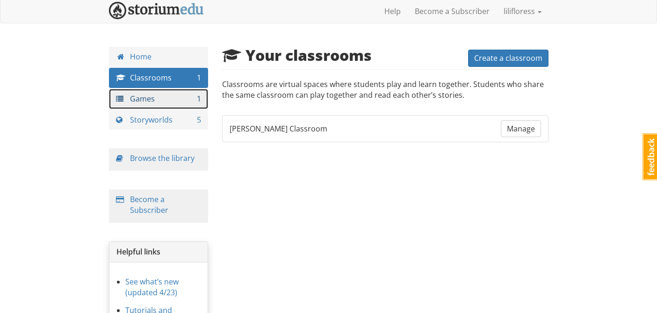
click at [141, 103] on link "Games 1" at bounding box center [159, 99] width 100 height 20
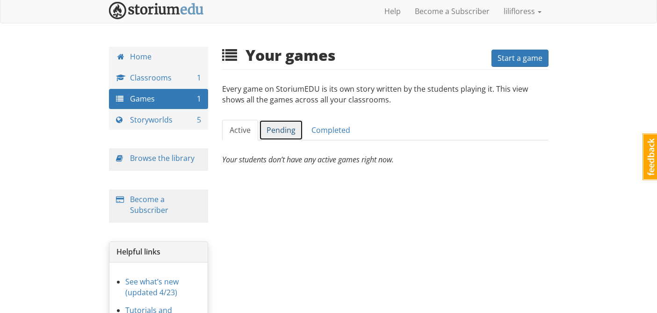
click at [274, 131] on link "Pending" at bounding box center [281, 130] width 44 height 21
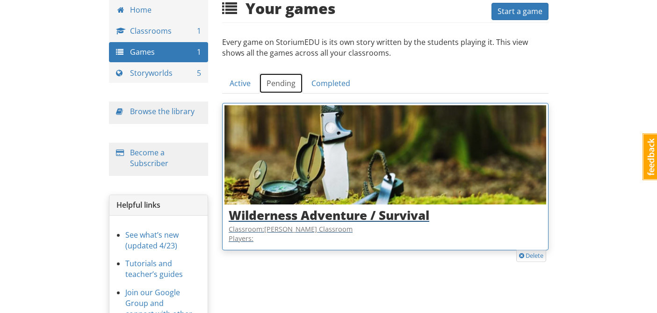
scroll to position [58, 0]
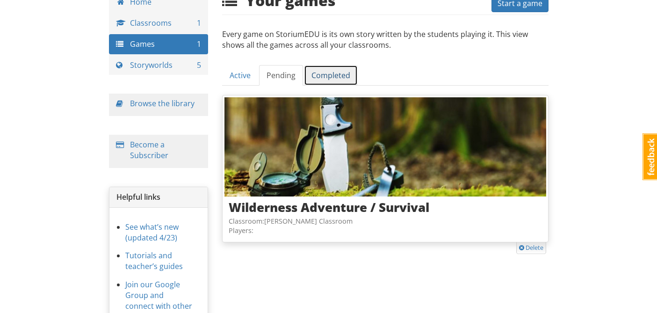
click at [329, 80] on link "Completed" at bounding box center [331, 75] width 54 height 21
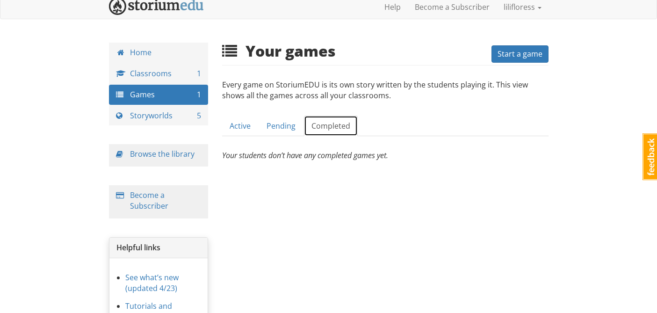
scroll to position [0, 0]
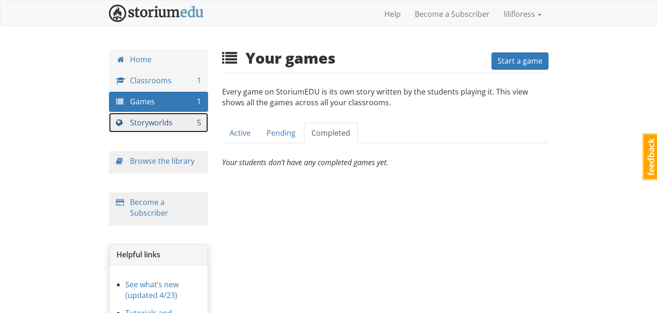
click at [123, 126] on span at bounding box center [123, 122] width 14 height 7
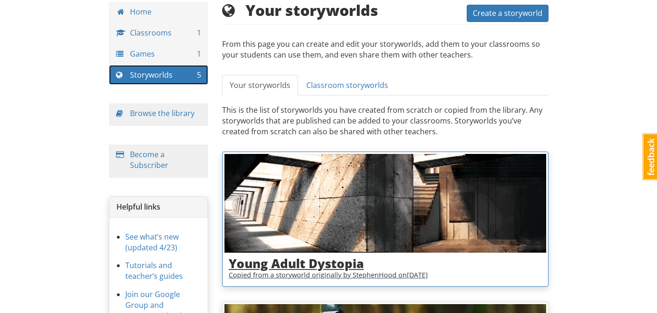
scroll to position [4, 0]
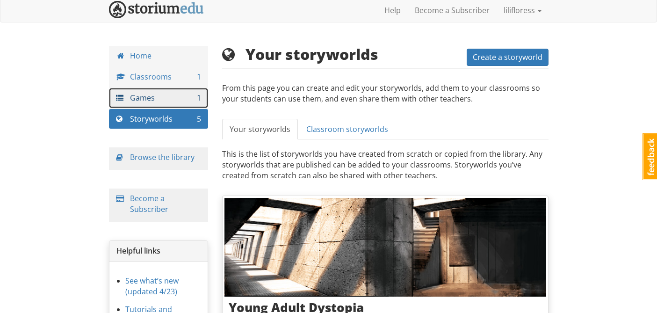
click at [164, 89] on link "Games 1" at bounding box center [159, 98] width 100 height 20
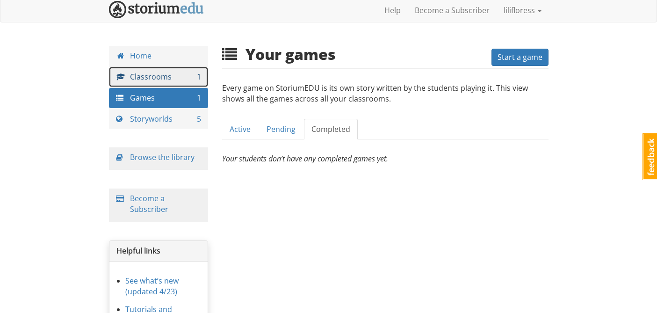
click at [164, 79] on link "Classrooms 1" at bounding box center [159, 77] width 100 height 20
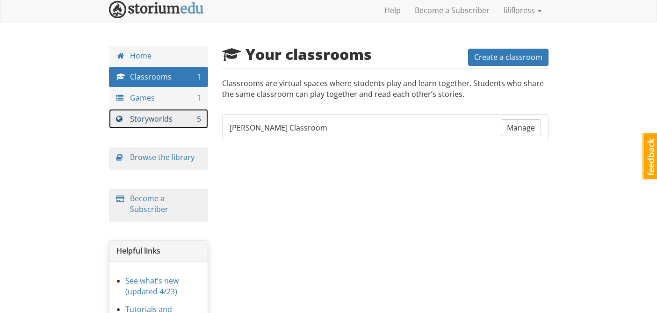
click at [146, 121] on link "Storyworlds 5" at bounding box center [159, 119] width 100 height 20
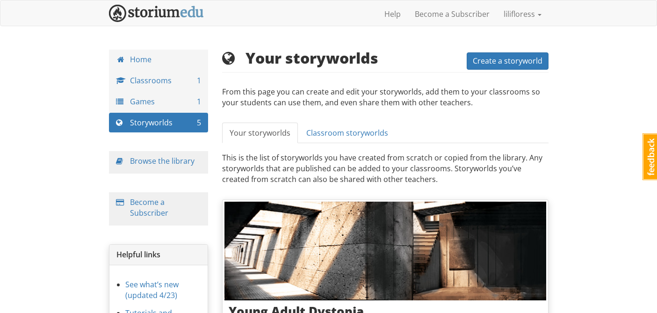
click at [196, 162] on div "Browse the library" at bounding box center [159, 162] width 100 height 22
click at [165, 162] on link "Browse the library" at bounding box center [162, 161] width 65 height 10
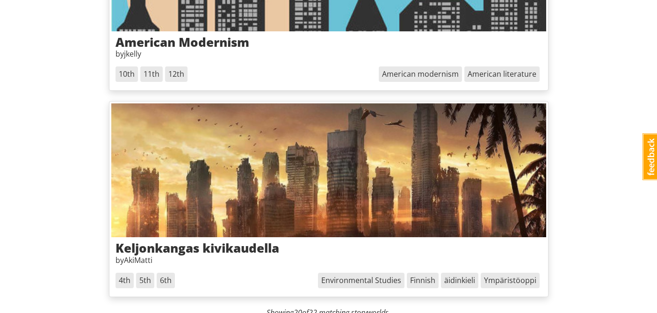
scroll to position [4254, 0]
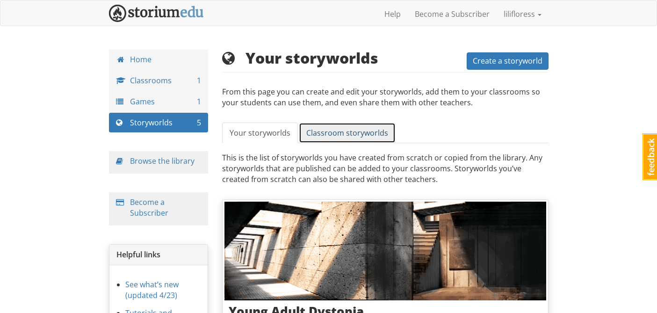
click at [336, 136] on span "Classroom storyworlds" at bounding box center [347, 133] width 82 height 10
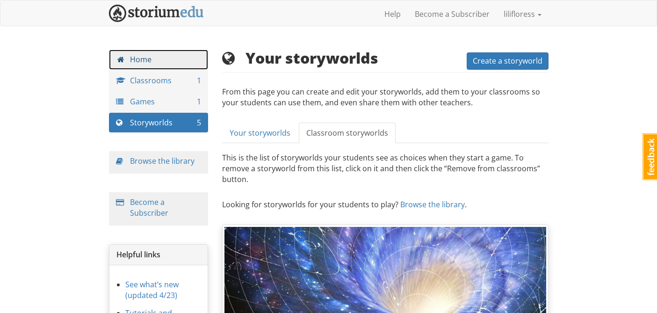
click at [172, 64] on link "Home" at bounding box center [159, 60] width 100 height 20
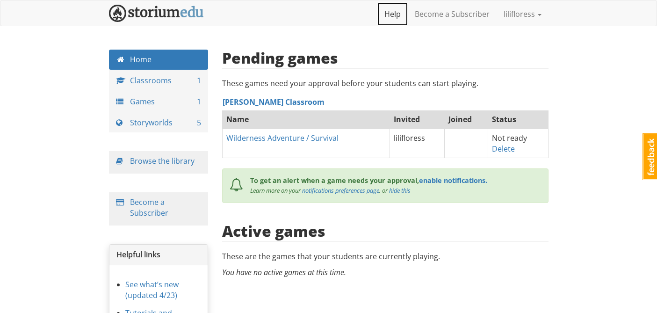
click at [386, 14] on link "Help" at bounding box center [393, 13] width 30 height 23
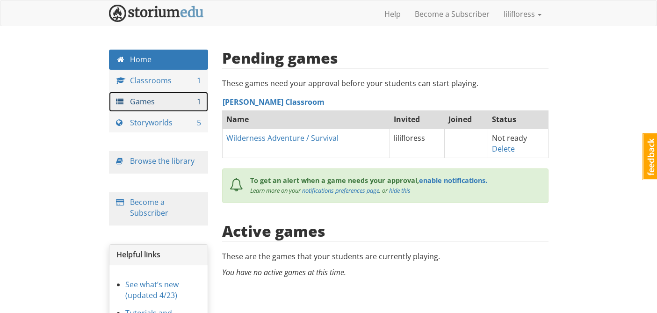
click at [145, 102] on link "Games 1" at bounding box center [159, 102] width 100 height 20
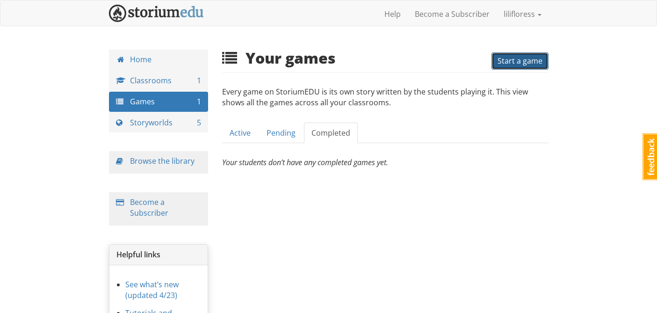
click at [507, 62] on span "Start a game" at bounding box center [520, 61] width 45 height 10
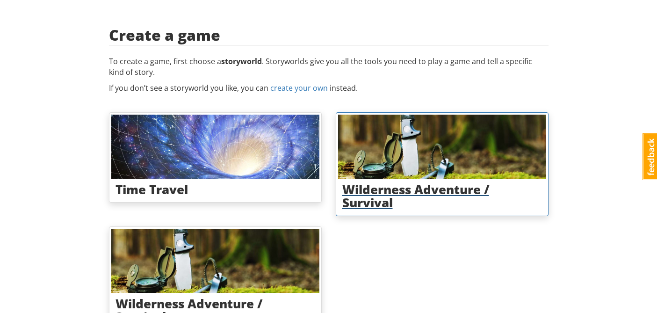
scroll to position [34, 0]
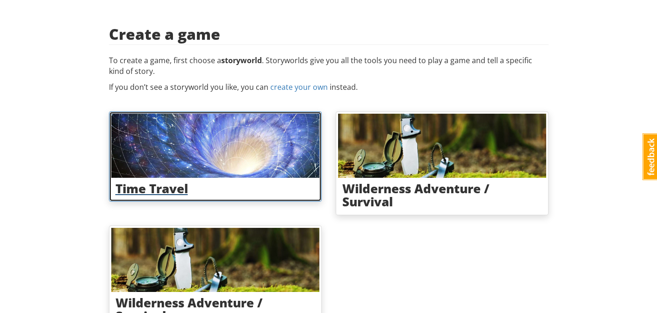
click at [247, 193] on h3 "Time Travel" at bounding box center [216, 189] width 200 height 14
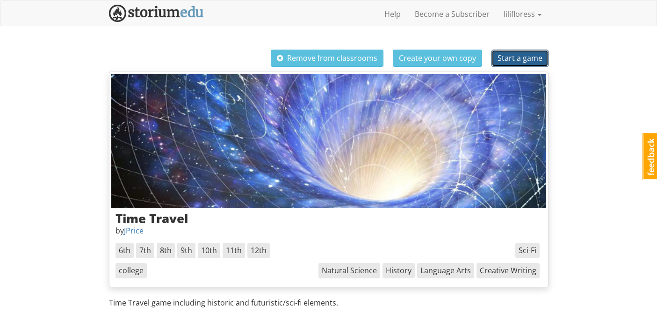
click at [527, 54] on span "Start a game" at bounding box center [520, 58] width 45 height 10
select select "bvrcc4"
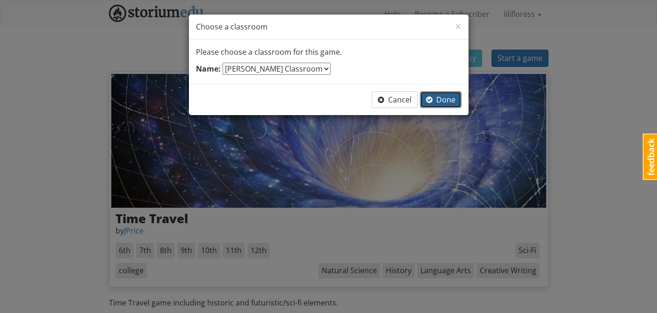
click at [438, 97] on span "Done" at bounding box center [440, 100] width 29 height 10
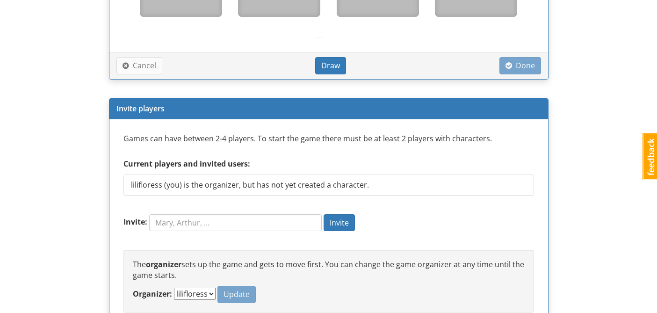
scroll to position [800, 0]
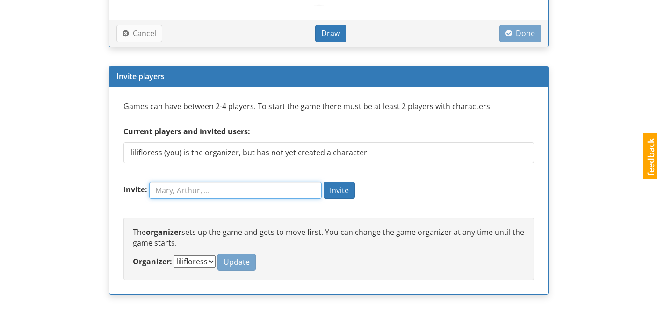
click at [260, 192] on input "Invite:" at bounding box center [235, 190] width 173 height 17
click at [298, 212] on div "Games can have between 2-4 players. To start the game there must be at least 2 …" at bounding box center [329, 190] width 411 height 179
click at [210, 265] on select "lilifloress" at bounding box center [195, 261] width 42 height 12
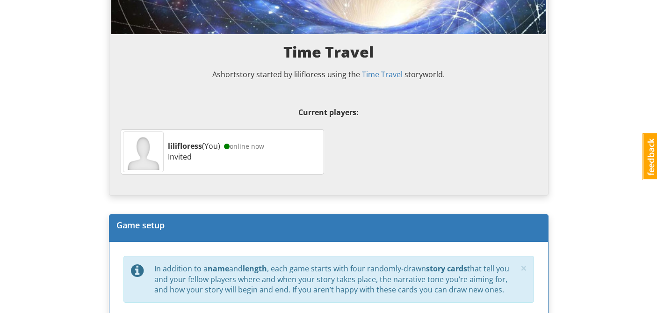
scroll to position [0, 0]
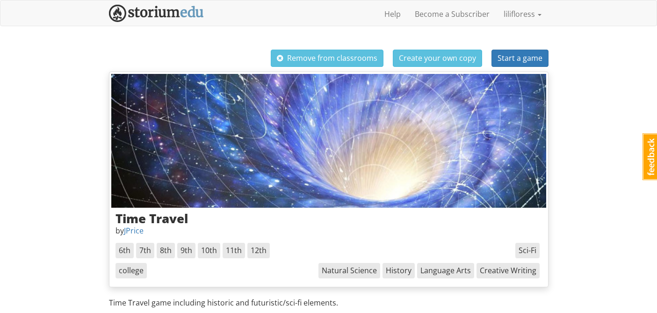
scroll to position [34, 0]
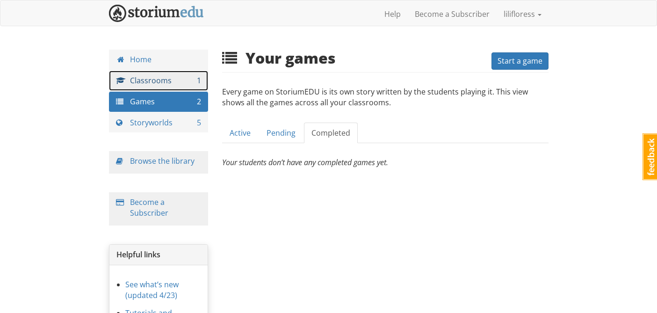
click at [157, 77] on link "Classrooms 1" at bounding box center [159, 81] width 100 height 20
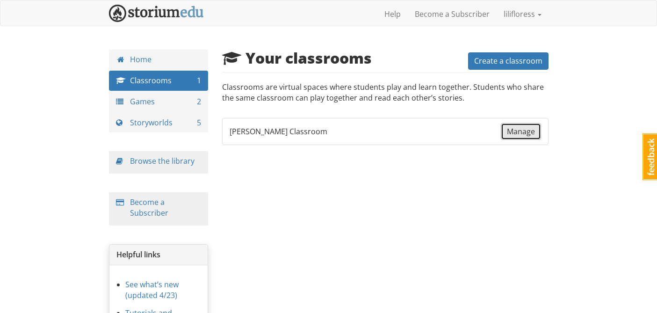
click at [509, 130] on span "Manage" at bounding box center [521, 131] width 28 height 10
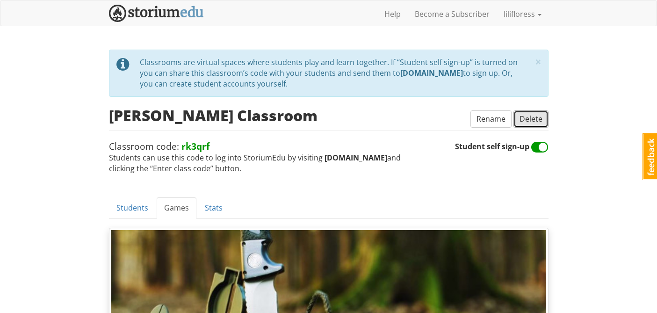
click at [522, 119] on span "Delete" at bounding box center [531, 119] width 23 height 10
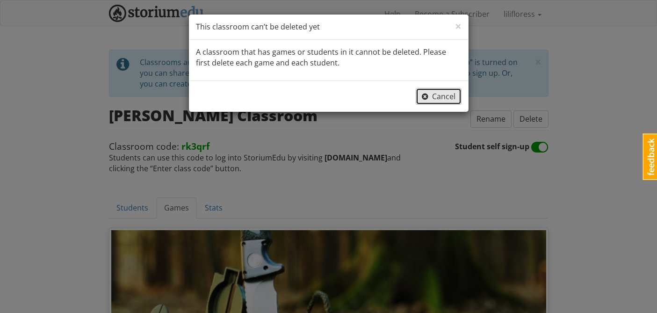
click at [438, 98] on span "Cancel" at bounding box center [439, 96] width 34 height 10
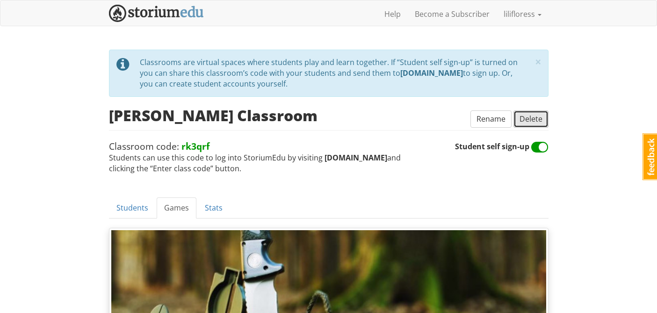
click at [523, 116] on span "Delete" at bounding box center [531, 119] width 23 height 10
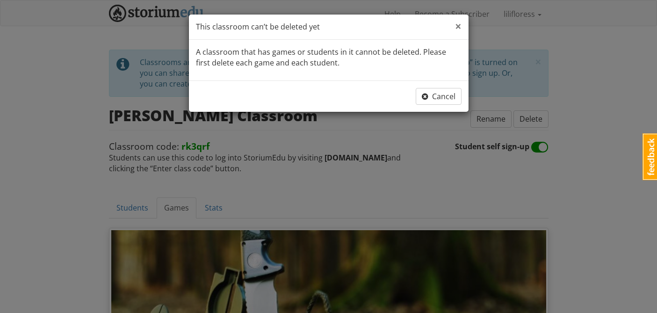
click at [458, 22] on span "×" at bounding box center [458, 25] width 7 height 15
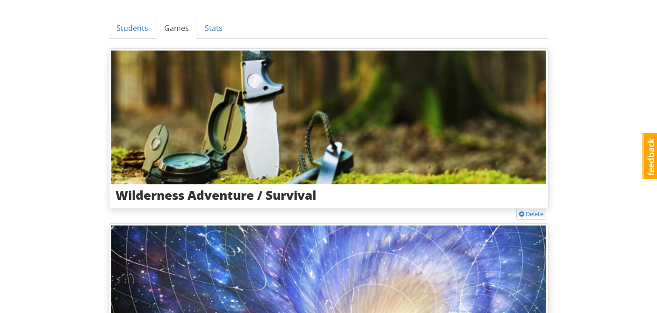
scroll to position [338, 0]
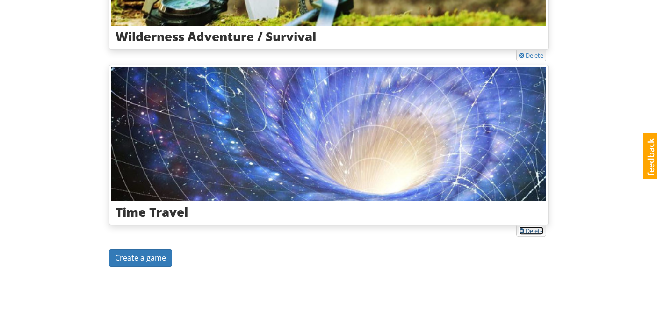
click at [534, 227] on link "Delete" at bounding box center [531, 230] width 24 height 8
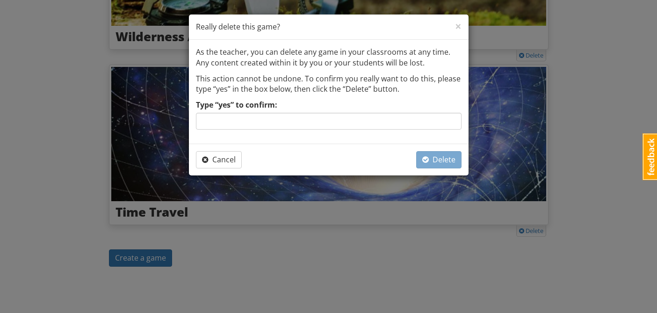
click at [384, 132] on div "As the teacher, you can delete any game in your classrooms at any time. Any con…" at bounding box center [329, 92] width 280 height 104
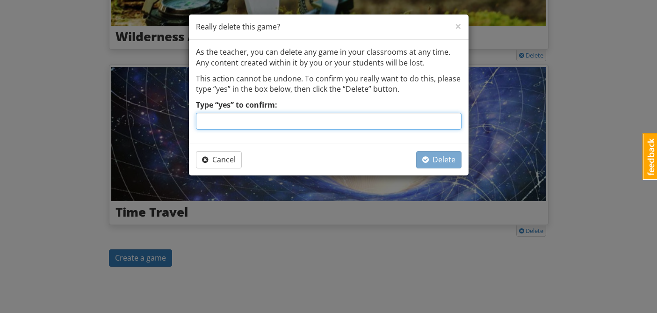
click at [370, 123] on input "Type “yes” to confirm:" at bounding box center [329, 121] width 266 height 17
type input "yes"
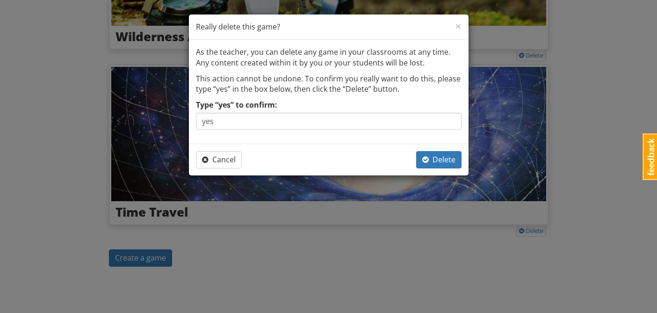
click at [469, 158] on div "× Close Really delete this game? As the teacher, you can delete any game in you…" at bounding box center [328, 156] width 657 height 313
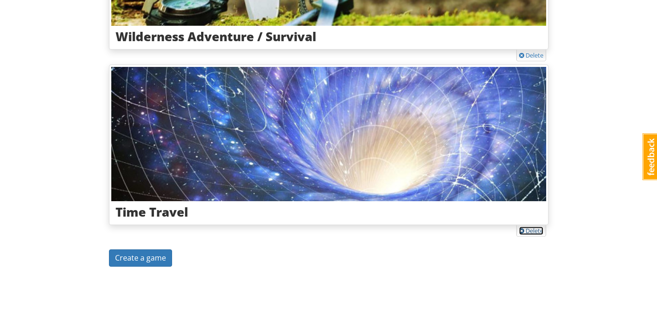
click at [521, 231] on span at bounding box center [521, 231] width 5 height 6
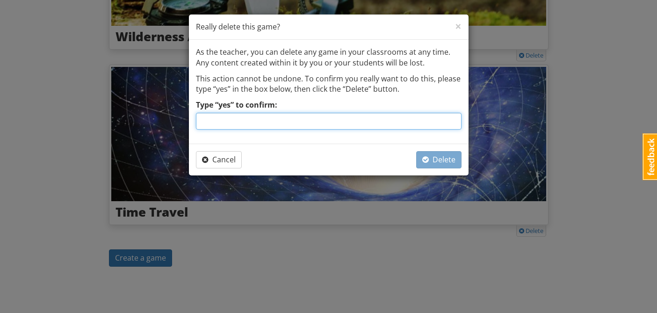
click at [377, 127] on input "Type “yes” to confirm:" at bounding box center [329, 121] width 266 height 17
type input "yes"
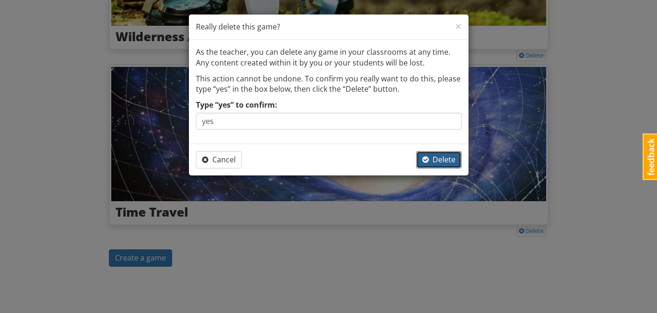
click at [424, 151] on button "Delete" at bounding box center [438, 159] width 45 height 17
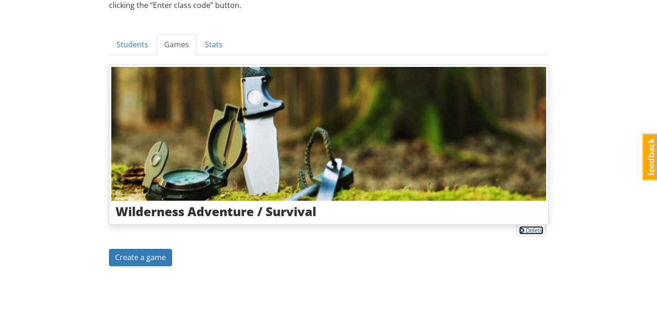
click at [527, 229] on link "Delete" at bounding box center [531, 230] width 24 height 8
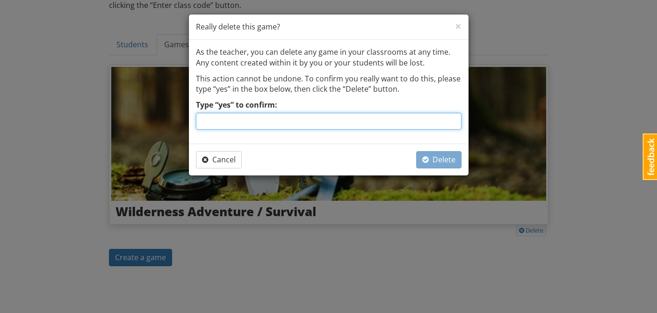
click at [380, 115] on input "Type “yes” to confirm:" at bounding box center [329, 121] width 266 height 17
type input "yes"
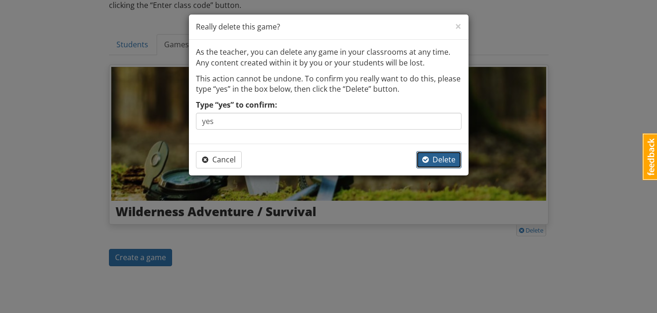
click at [441, 164] on span "Delete" at bounding box center [438, 159] width 33 height 10
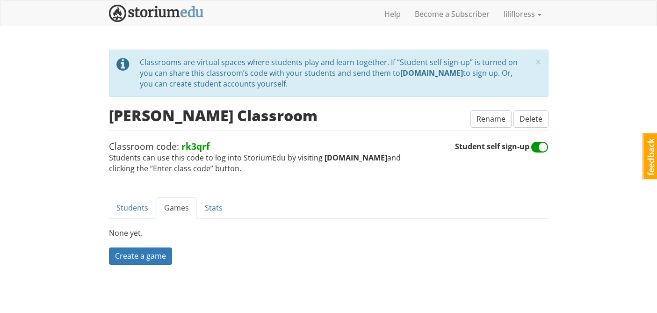
scroll to position [0, 0]
click at [532, 120] on span "Delete" at bounding box center [531, 119] width 23 height 10
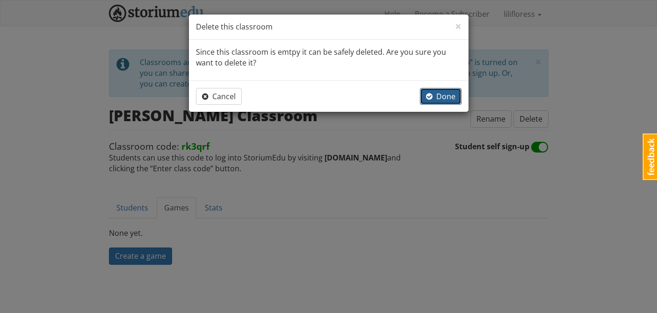
click at [443, 98] on span "Done" at bounding box center [440, 96] width 29 height 10
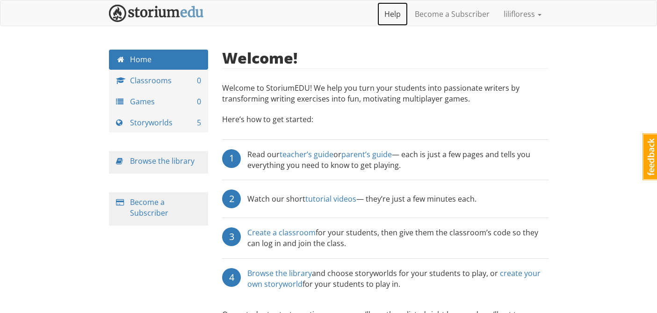
click at [398, 14] on link "Help" at bounding box center [393, 13] width 30 height 23
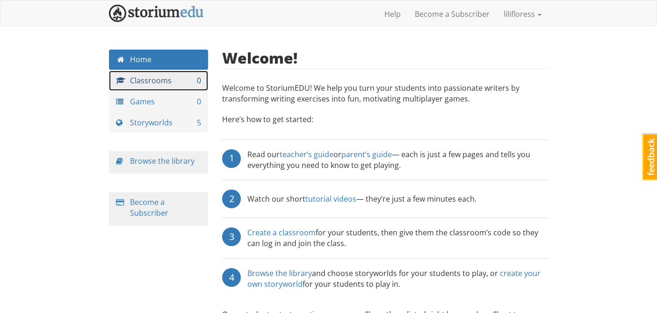
click at [174, 77] on link "Classrooms 0" at bounding box center [159, 81] width 100 height 20
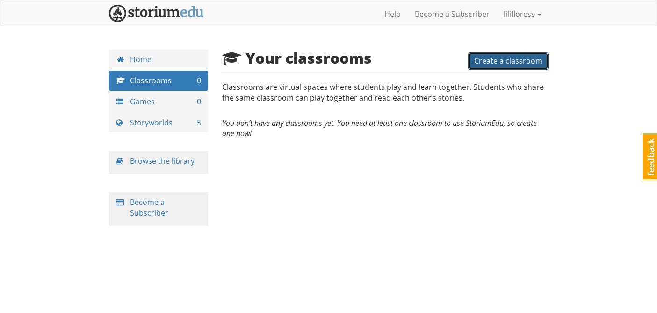
click at [498, 60] on span "Create a classroom" at bounding box center [508, 61] width 68 height 10
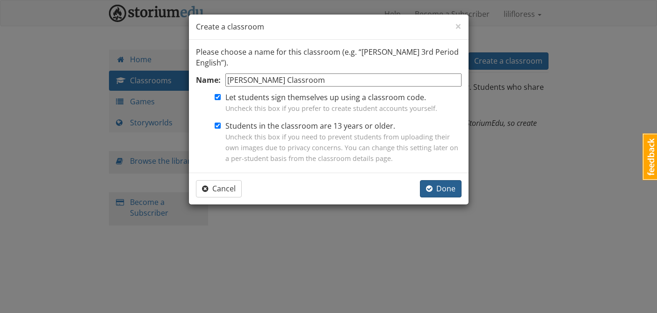
type input "[PERSON_NAME] Classroom"
click at [454, 189] on span "Done" at bounding box center [440, 188] width 29 height 10
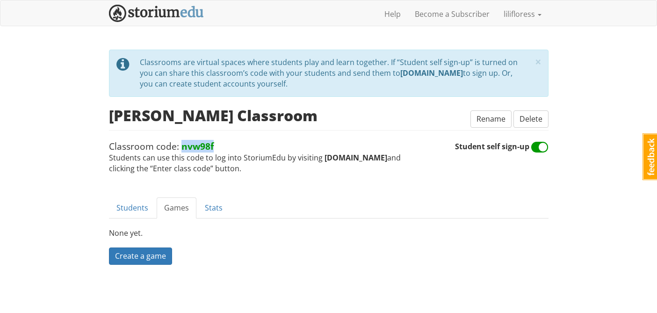
drag, startPoint x: 219, startPoint y: 145, endPoint x: 181, endPoint y: 145, distance: 38.8
click at [181, 145] on span "Classroom code: nvw98f Students can use this code to log into StoriumEdu by vis…" at bounding box center [282, 157] width 346 height 34
click at [399, 124] on div "[PERSON_NAME] Classroom Rename Delete" at bounding box center [329, 117] width 440 height 21
click at [131, 208] on link "Students" at bounding box center [132, 207] width 47 height 21
drag, startPoint x: 217, startPoint y: 144, endPoint x: 182, endPoint y: 140, distance: 35.2
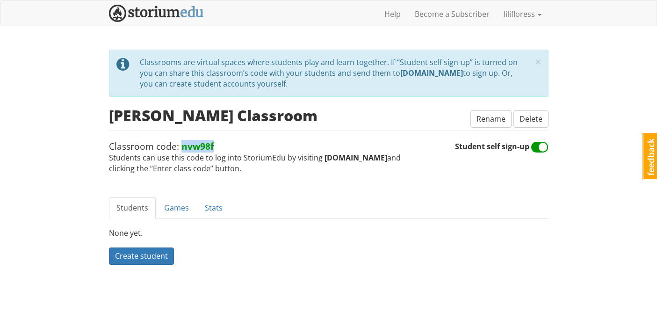
click at [182, 140] on span "Classroom code: nvw98f Students can use this code to log into StoriumEdu by vis…" at bounding box center [282, 157] width 346 height 34
click at [191, 147] on strong "nvw98f" at bounding box center [198, 146] width 32 height 13
click at [545, 144] on span at bounding box center [539, 147] width 17 height 15
click at [549, 142] on input "Student self sign-up" at bounding box center [549, 142] width 0 height 0
click at [544, 147] on span at bounding box center [539, 147] width 17 height 15
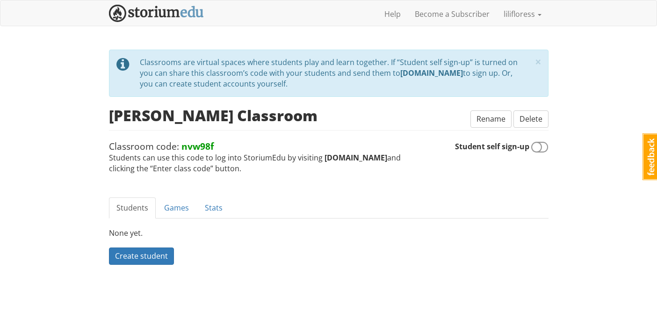
click at [549, 142] on input "Student self sign-up" at bounding box center [549, 142] width 0 height 0
checkbox input "true"
click at [171, 201] on link "Games" at bounding box center [177, 207] width 40 height 21
click at [119, 258] on span "Create a game" at bounding box center [140, 256] width 51 height 10
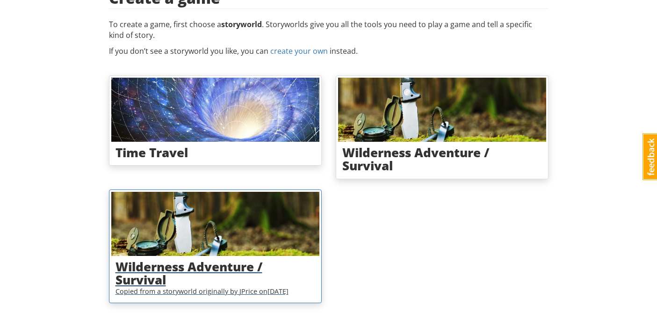
scroll to position [47, 0]
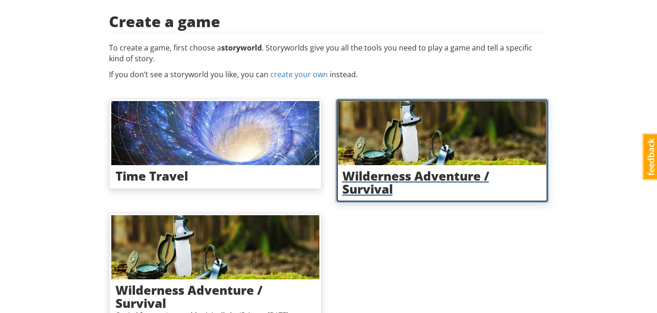
click at [432, 164] on img at bounding box center [442, 133] width 208 height 64
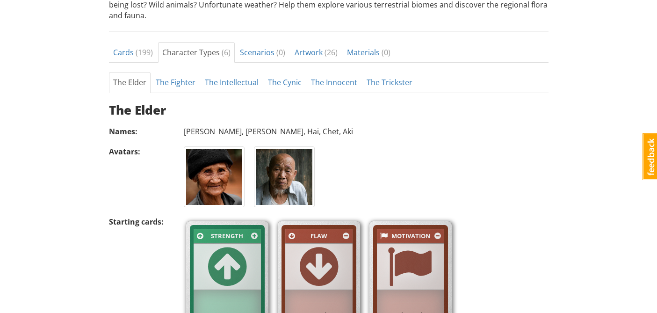
scroll to position [310, 0]
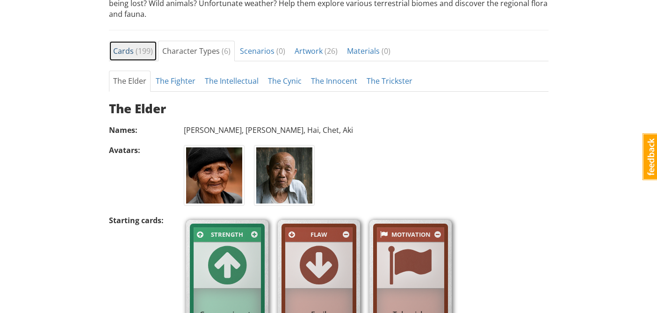
click at [146, 48] on span "( 199 )" at bounding box center [144, 51] width 17 height 10
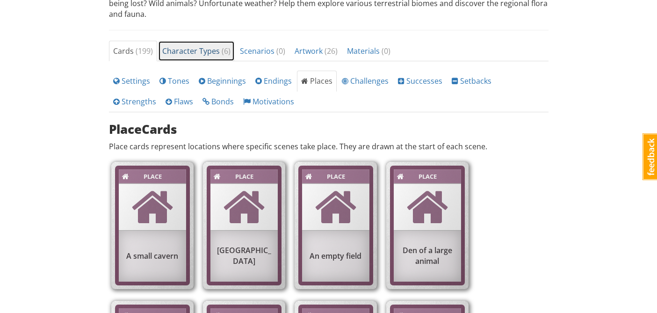
click at [199, 49] on span "Character Types ( 6 )" at bounding box center [196, 51] width 68 height 10
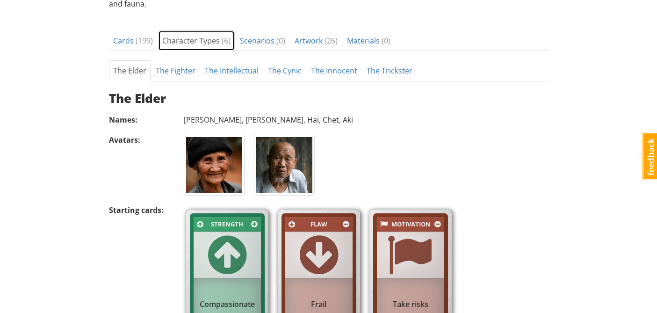
scroll to position [320, 0]
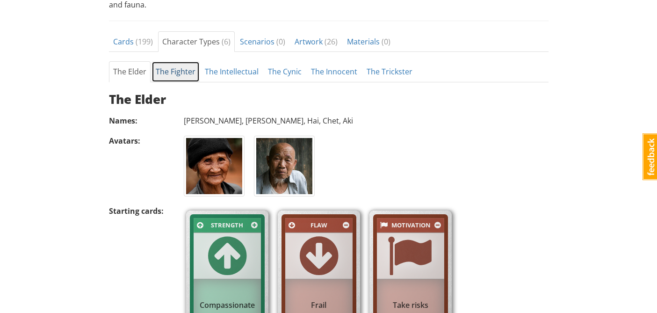
click at [161, 71] on link "The Fighter" at bounding box center [176, 71] width 48 height 21
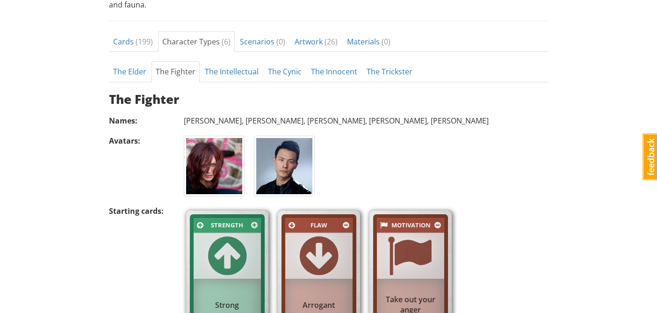
click at [233, 85] on div "The Elder The Fighter The Intellectual The Cynic The Innocent The Trickster The…" at bounding box center [329, 203] width 440 height 284
click at [231, 77] on link "The Intellectual" at bounding box center [232, 71] width 62 height 21
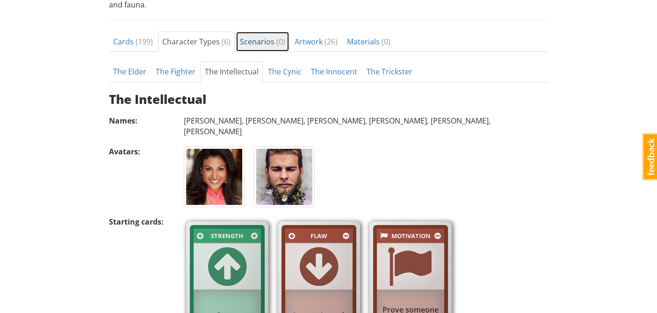
click at [256, 43] on span "Scenarios ( 0 )" at bounding box center [262, 41] width 45 height 10
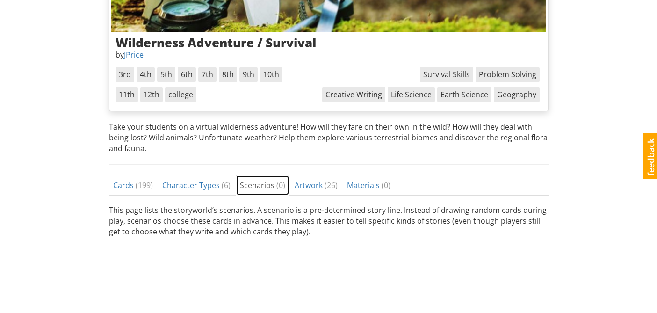
scroll to position [182, 0]
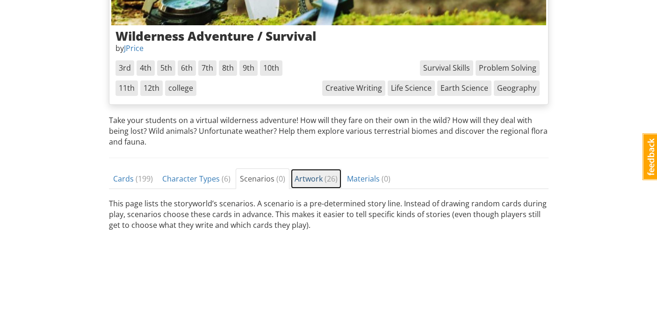
click at [309, 174] on span "Artwork ( 26 )" at bounding box center [316, 179] width 43 height 10
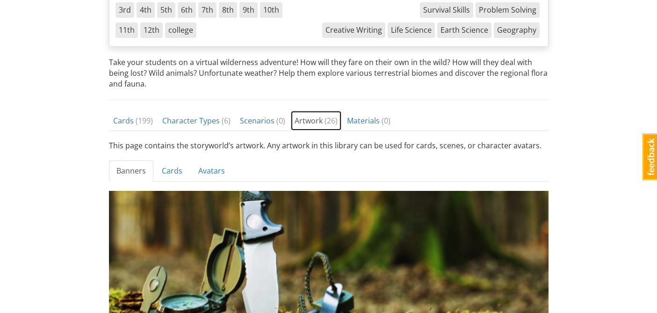
scroll to position [243, 0]
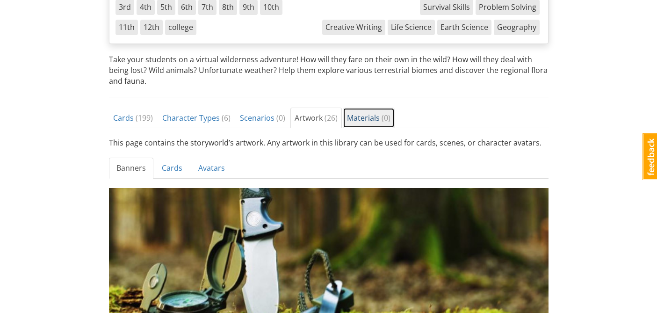
click at [382, 115] on span "( 0 )" at bounding box center [386, 118] width 9 height 10
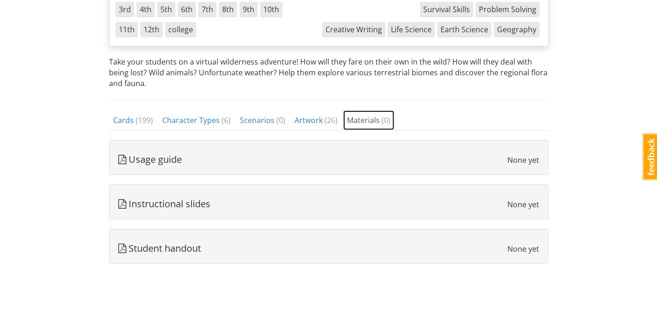
scroll to position [239, 0]
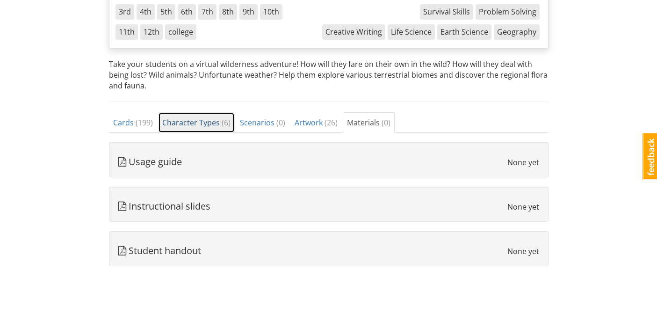
click at [189, 125] on span "Character Types ( 6 )" at bounding box center [196, 122] width 68 height 10
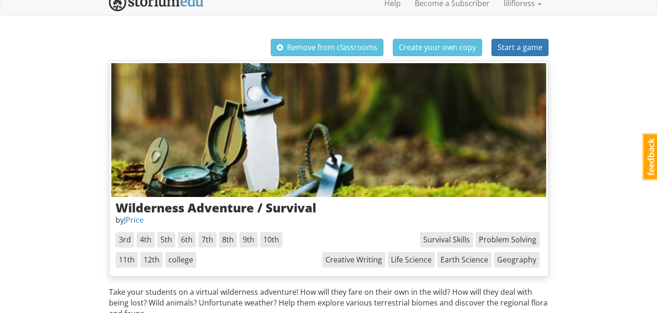
scroll to position [0, 0]
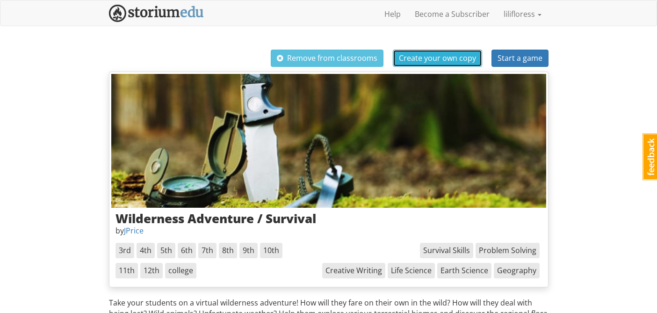
click at [414, 50] on button "Create your own copy" at bounding box center [437, 58] width 89 height 17
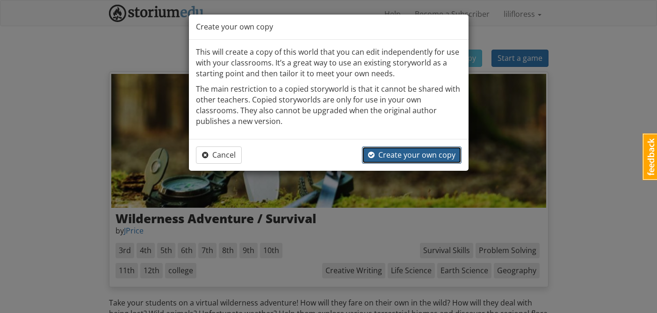
click at [436, 152] on span "Create your own copy" at bounding box center [411, 155] width 87 height 10
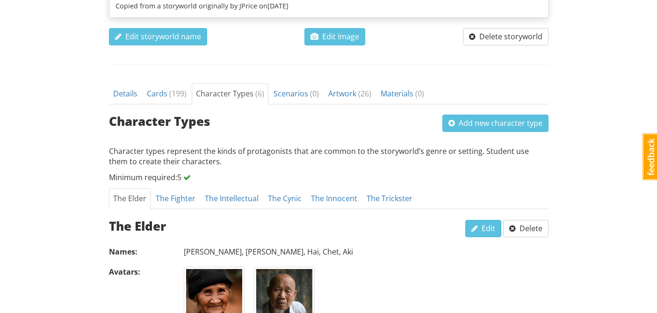
scroll to position [266, 0]
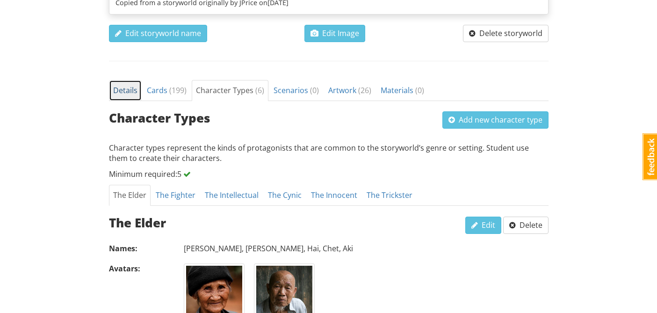
click at [119, 84] on link "Details" at bounding box center [125, 90] width 33 height 21
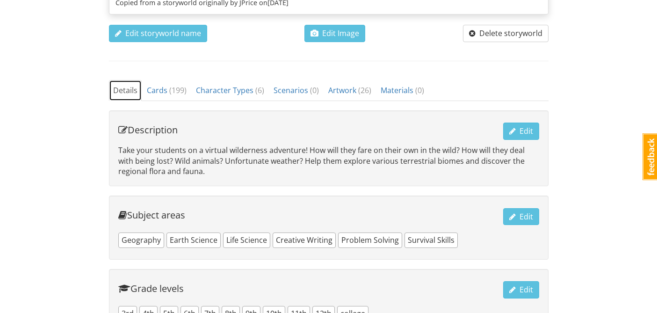
scroll to position [272, 0]
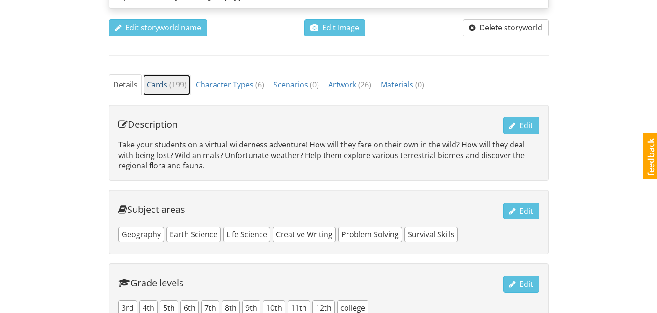
click at [153, 87] on span "Cards ( 199 )" at bounding box center [167, 85] width 40 height 10
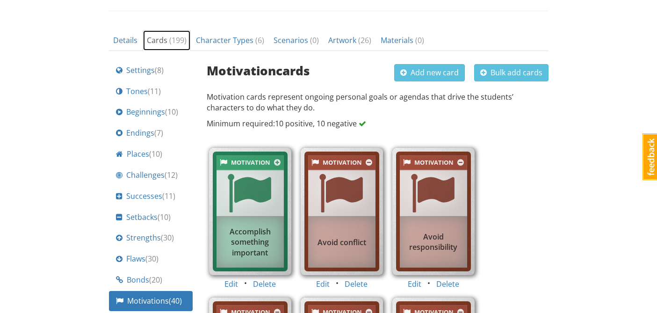
scroll to position [320, 0]
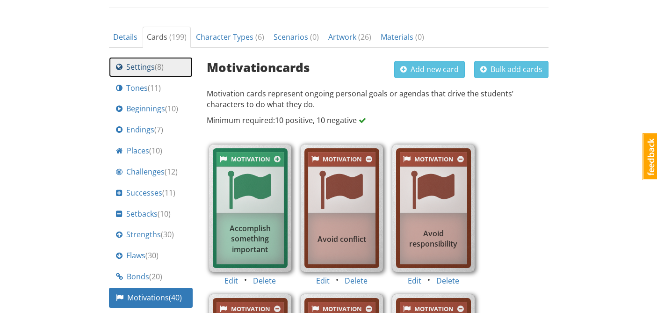
click at [162, 58] on link "Settings ( 8 )" at bounding box center [151, 67] width 84 height 20
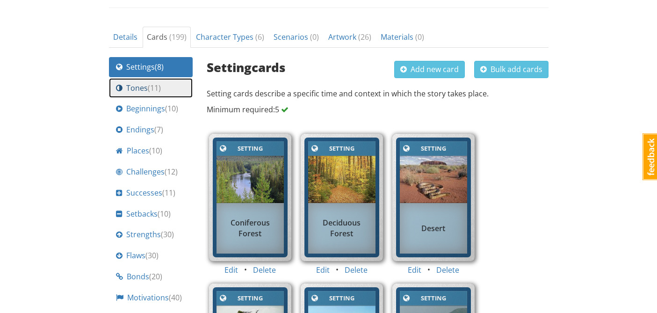
click at [156, 83] on span "( 11 )" at bounding box center [154, 88] width 13 height 10
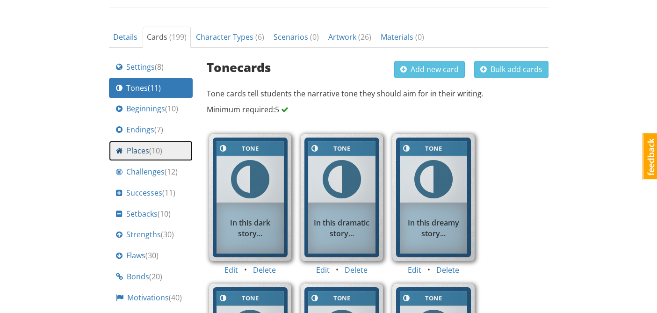
click at [138, 150] on span "Places ( 10 )" at bounding box center [145, 150] width 36 height 11
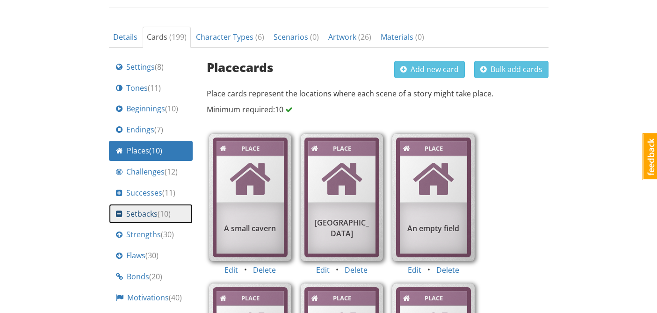
click at [138, 218] on span "Setbacks ( 10 )" at bounding box center [148, 214] width 44 height 11
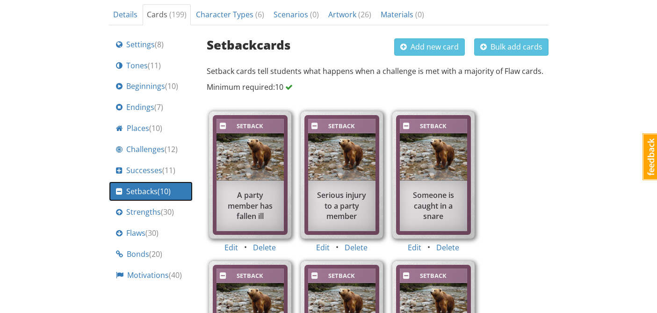
scroll to position [347, 0]
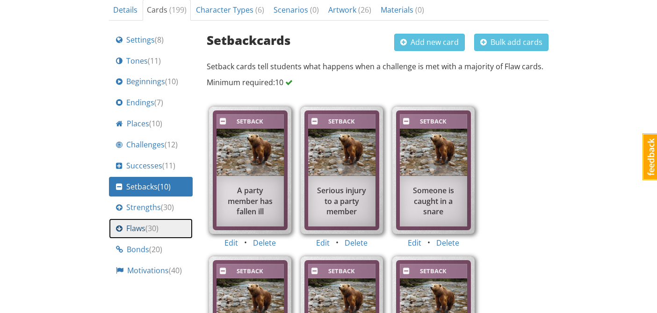
click at [141, 233] on span "Flaws ( 30 )" at bounding box center [142, 228] width 32 height 11
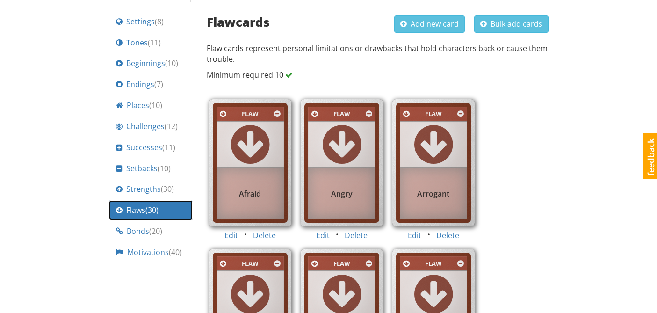
scroll to position [371, 0]
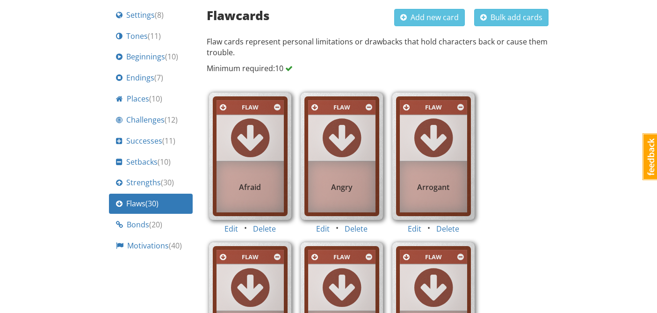
click at [262, 224] on div "Flaw Afraid" at bounding box center [250, 157] width 87 height 135
click at [263, 229] on button "Delete" at bounding box center [264, 228] width 35 height 17
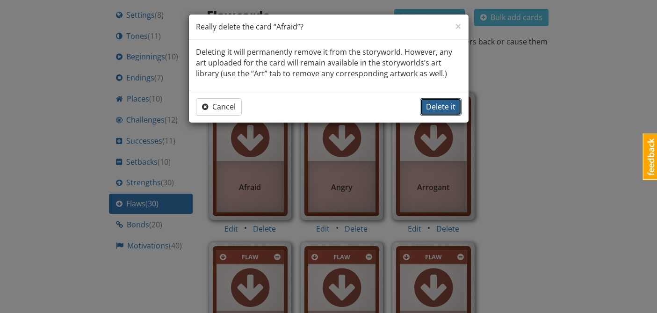
click at [430, 115] on button "Delete it" at bounding box center [441, 106] width 42 height 17
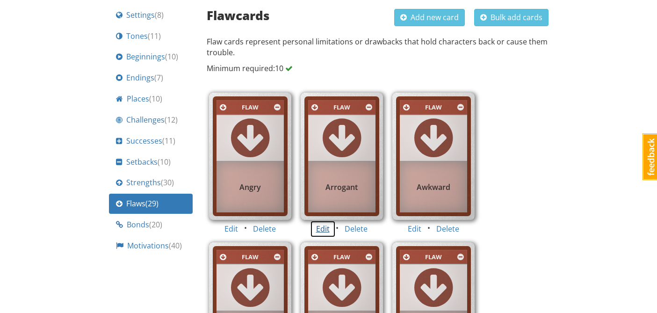
click at [321, 232] on button "Edit" at bounding box center [323, 228] width 26 height 17
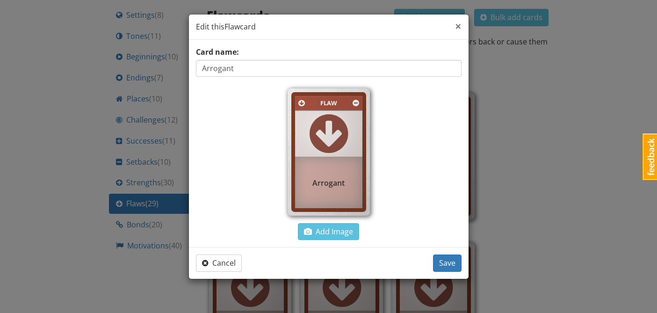
click at [458, 26] on span "×" at bounding box center [458, 25] width 7 height 15
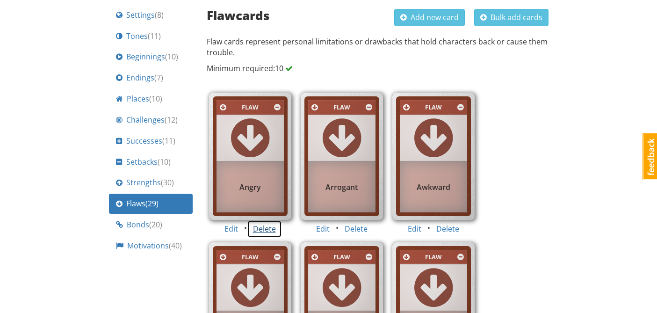
click at [264, 231] on button "Delete" at bounding box center [264, 228] width 35 height 17
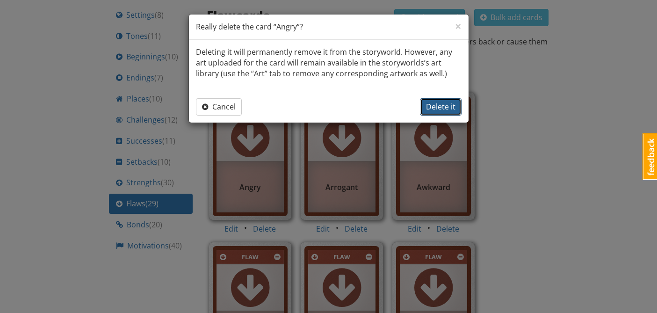
click at [441, 111] on span "Delete it" at bounding box center [440, 107] width 29 height 10
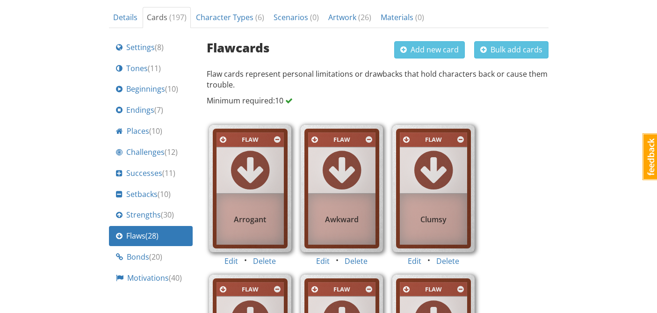
scroll to position [339, 0]
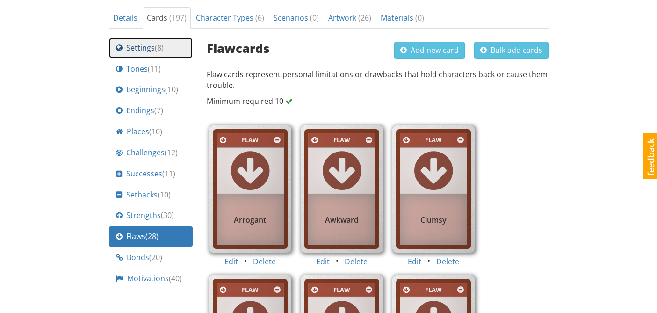
click at [130, 53] on link "Settings ( 8 )" at bounding box center [151, 48] width 84 height 20
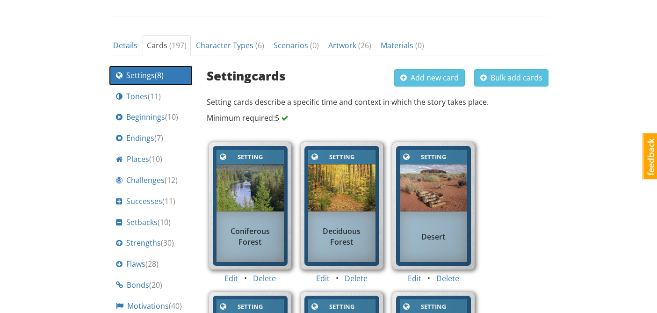
scroll to position [296, 0]
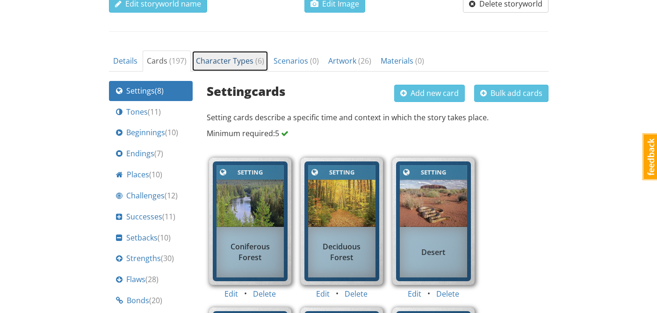
click at [223, 67] on link "Character Types ( 6 )" at bounding box center [230, 61] width 77 height 21
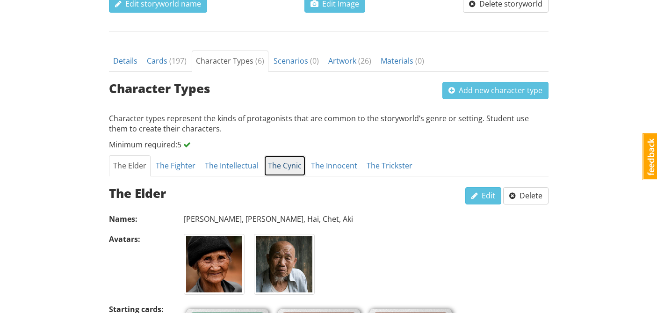
click at [269, 166] on link "The Cynic" at bounding box center [285, 165] width 42 height 21
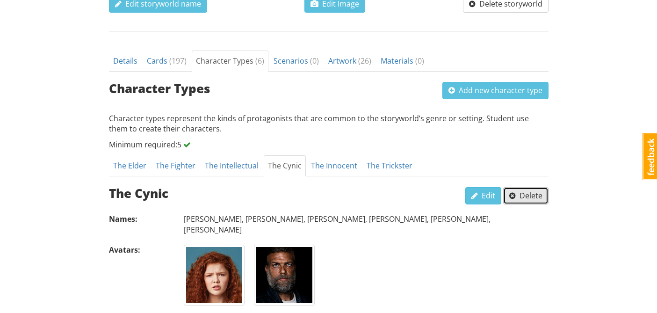
click at [512, 194] on span "button" at bounding box center [512, 195] width 7 height 7
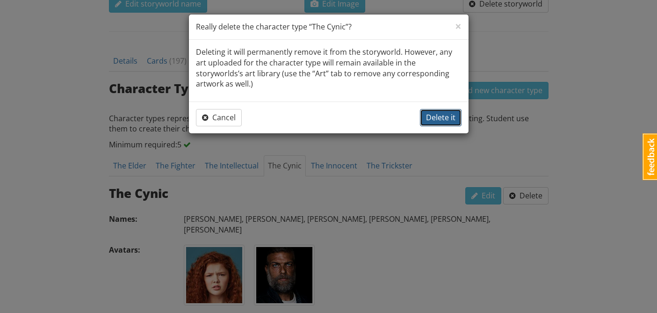
click at [433, 112] on span "Delete it" at bounding box center [440, 117] width 29 height 10
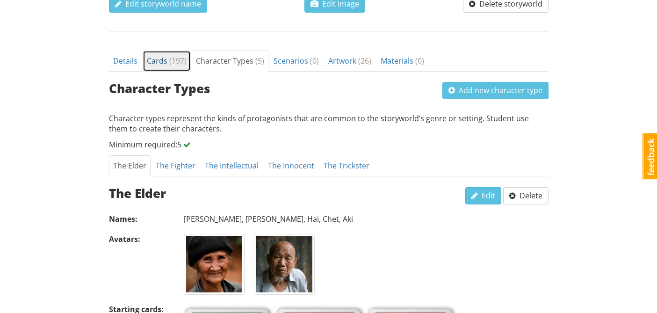
click at [169, 57] on span "( 197 )" at bounding box center [177, 61] width 17 height 10
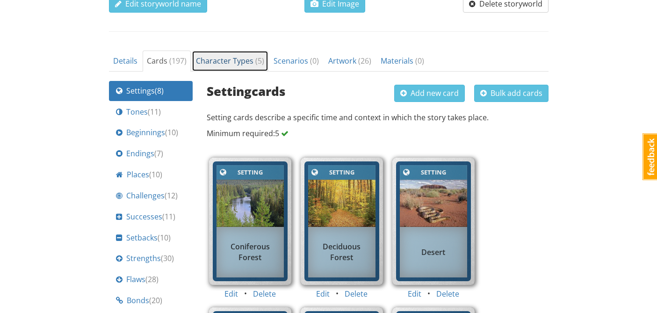
click at [197, 68] on link "Character Types ( 5 )" at bounding box center [230, 61] width 77 height 21
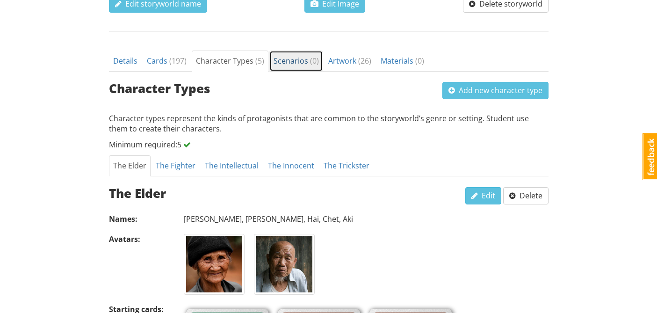
click at [286, 65] on span "Scenarios ( 0 )" at bounding box center [296, 61] width 45 height 10
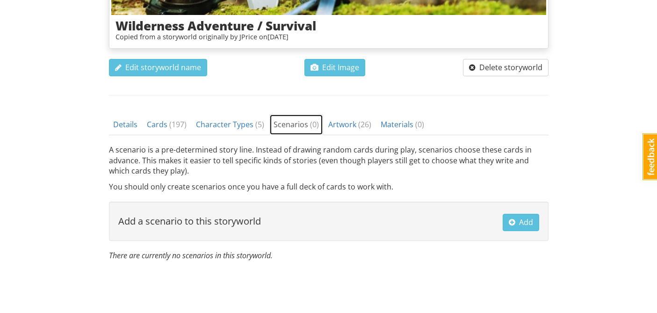
scroll to position [245, 0]
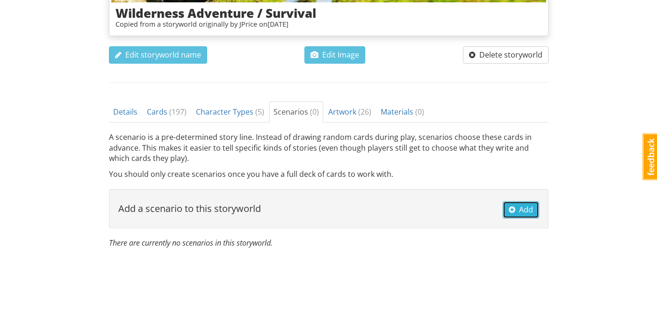
click at [532, 208] on span "Add" at bounding box center [521, 209] width 24 height 10
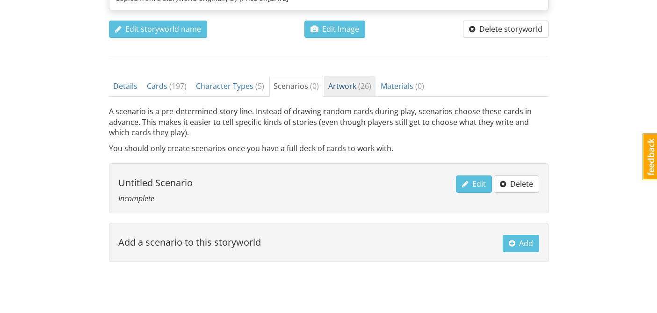
scroll to position [274, 0]
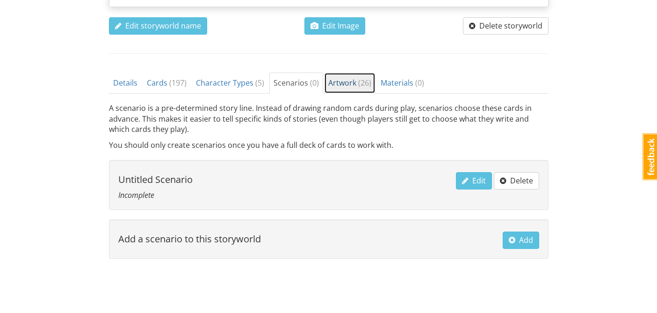
click at [345, 83] on span "Artwork ( 26 )" at bounding box center [349, 83] width 43 height 10
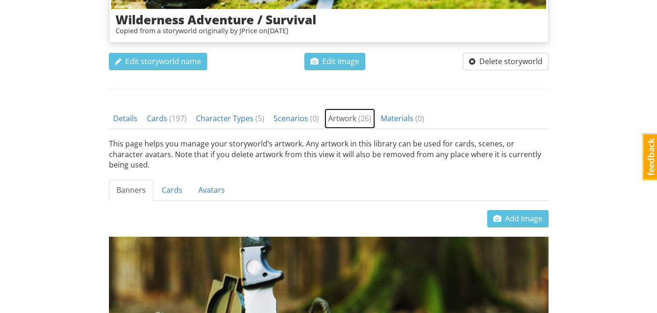
scroll to position [292, 0]
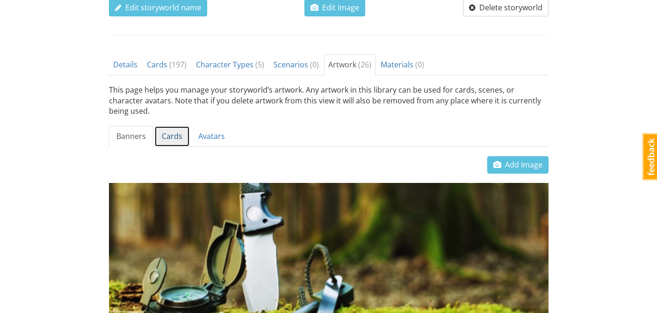
click at [160, 127] on link "Cards" at bounding box center [172, 136] width 36 height 21
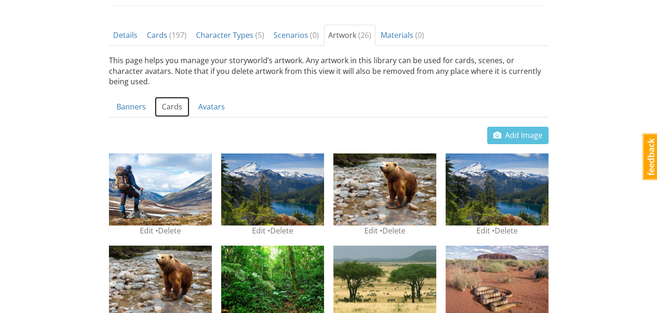
scroll to position [296, 0]
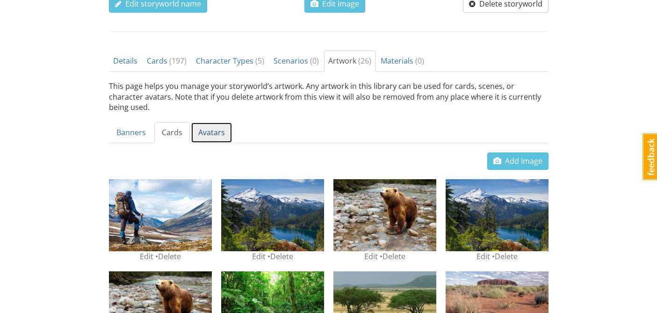
click at [202, 125] on link "Avatars" at bounding box center [212, 132] width 42 height 21
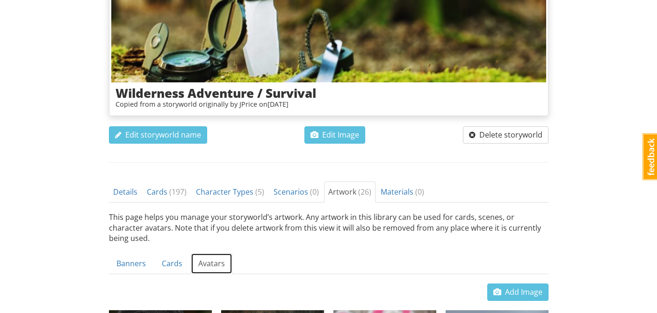
scroll to position [164, 0]
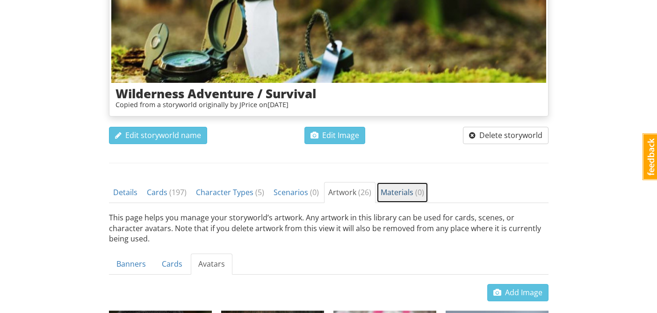
click at [400, 199] on link "Materials ( 0 )" at bounding box center [403, 192] width 52 height 21
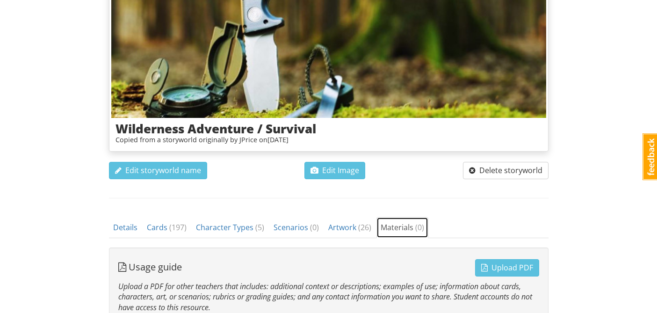
scroll to position [141, 0]
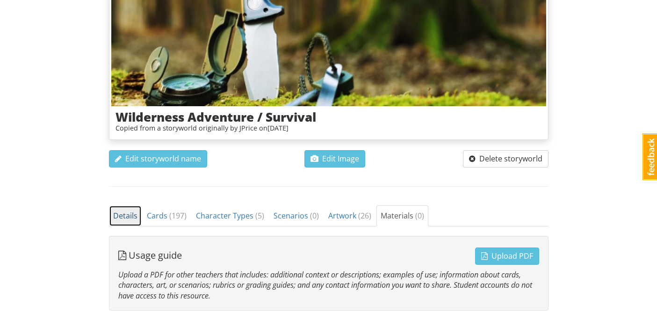
click at [133, 214] on span "Details" at bounding box center [125, 216] width 24 height 10
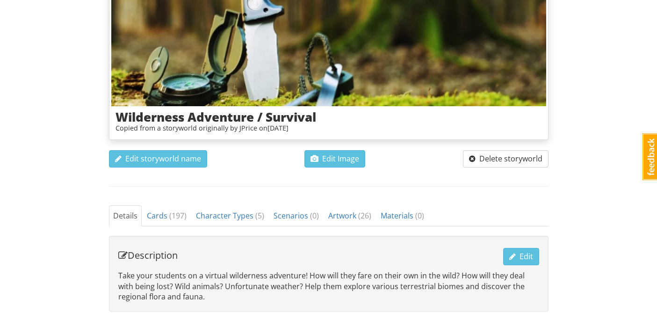
click at [170, 218] on span "( 197 )" at bounding box center [177, 216] width 17 height 10
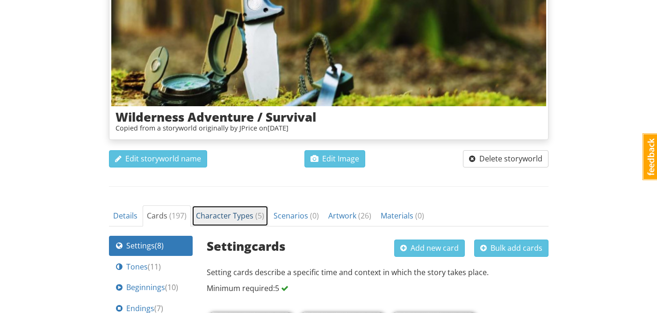
click at [218, 218] on span "Character Types ( 5 )" at bounding box center [230, 216] width 68 height 10
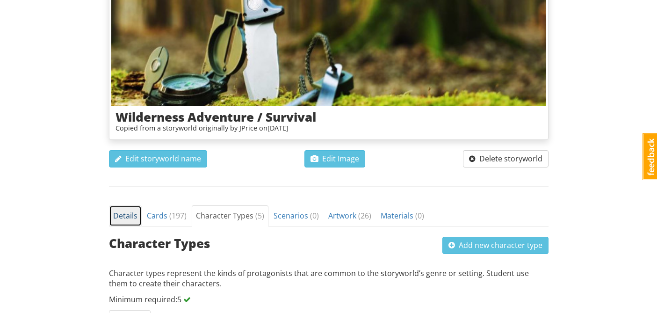
click at [138, 220] on link "Details" at bounding box center [125, 215] width 33 height 21
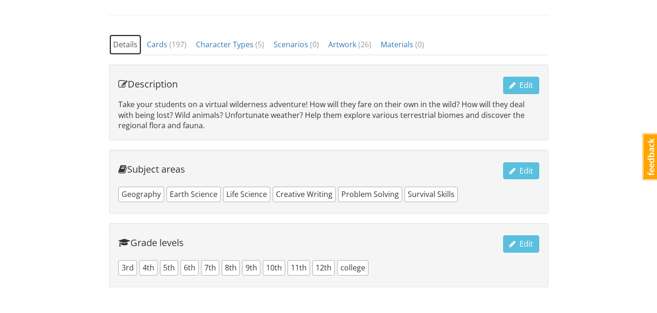
scroll to position [310, 0]
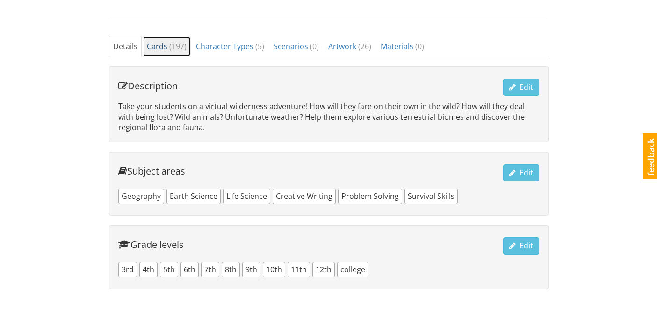
click at [172, 49] on span "( 197 )" at bounding box center [177, 46] width 17 height 10
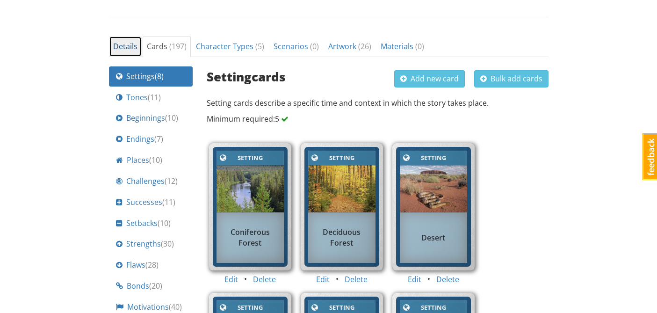
click at [117, 38] on link "Details" at bounding box center [125, 46] width 33 height 21
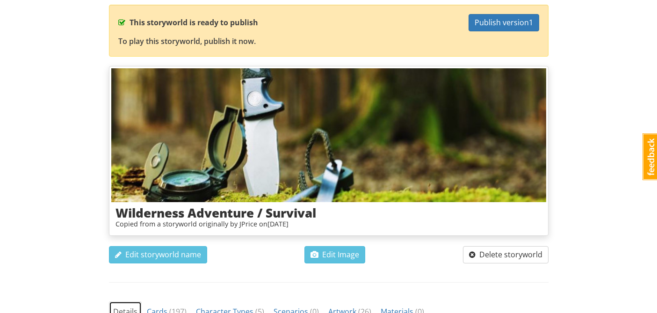
scroll to position [0, 0]
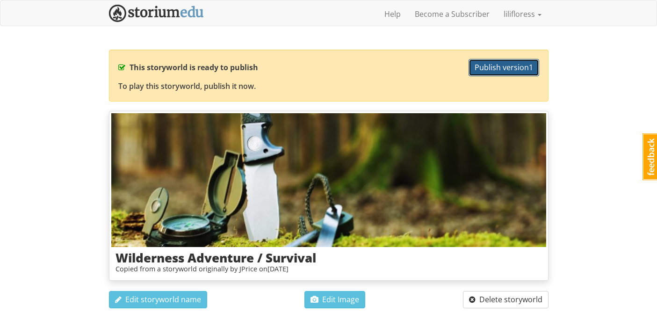
click at [508, 68] on span "Publish version 1" at bounding box center [504, 67] width 58 height 10
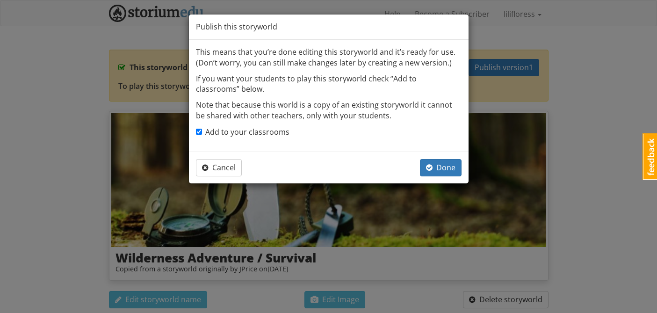
click at [447, 155] on div "Cancel Done" at bounding box center [329, 168] width 280 height 32
click at [448, 165] on span "Done" at bounding box center [440, 167] width 29 height 10
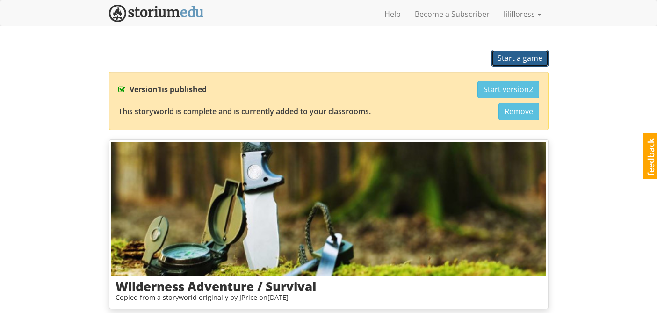
click at [516, 51] on button "Start a game" at bounding box center [520, 58] width 57 height 17
select select "fdm467"
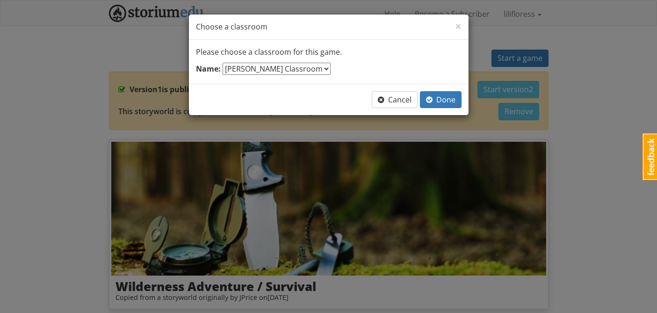
click at [279, 70] on select "--- select one --- [PERSON_NAME] Classroom" at bounding box center [277, 69] width 108 height 12
click at [438, 97] on span "Done" at bounding box center [440, 100] width 29 height 10
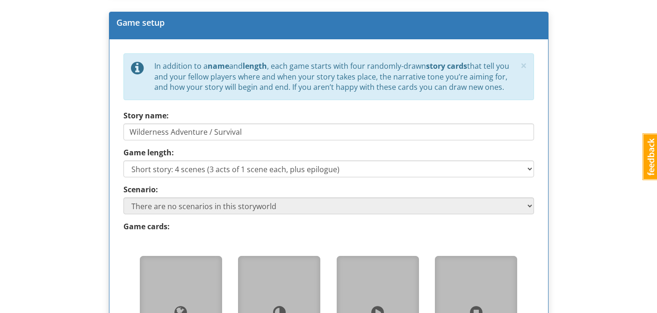
scroll to position [403, 0]
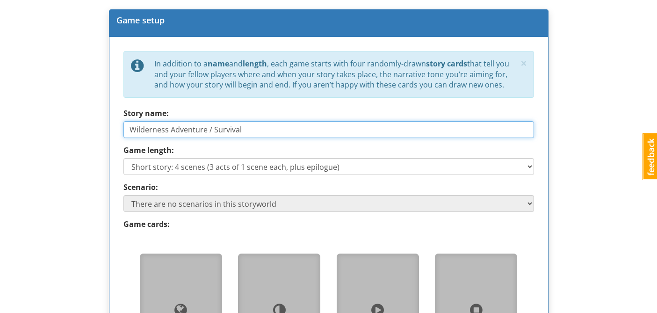
click at [316, 126] on input "Wilderness Adventure / Survival" at bounding box center [329, 129] width 411 height 17
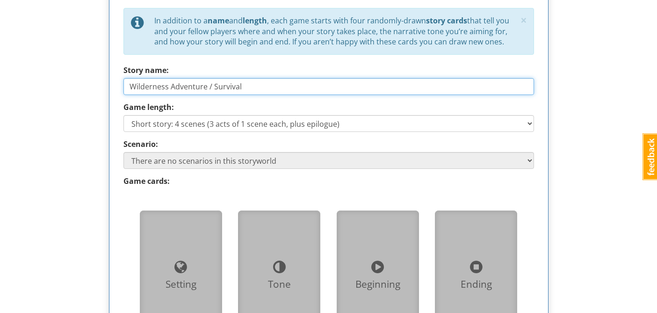
scroll to position [448, 0]
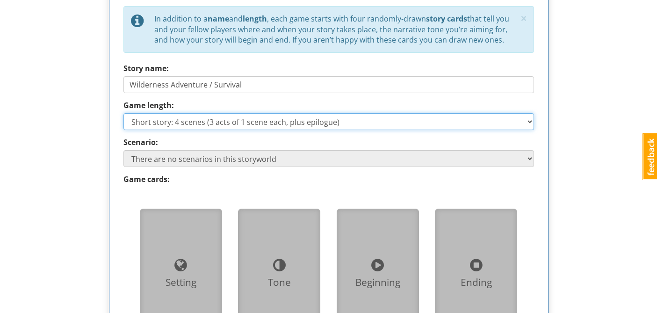
click at [372, 121] on select "Short story: 4 scenes (3 acts of 1 scene each, plus epilogue) Medium story: 7 s…" at bounding box center [329, 121] width 411 height 17
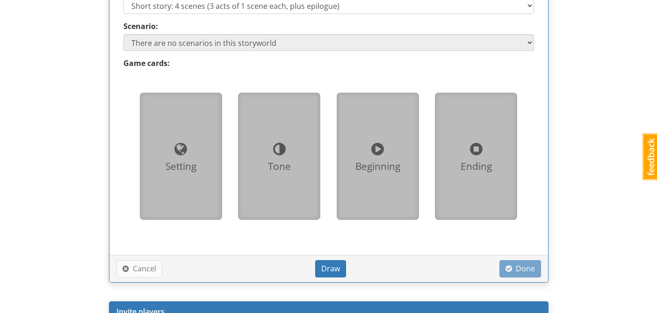
scroll to position [567, 0]
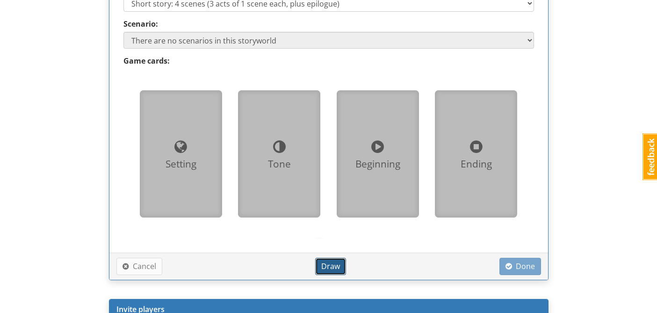
click at [323, 263] on span "Draw" at bounding box center [330, 266] width 19 height 10
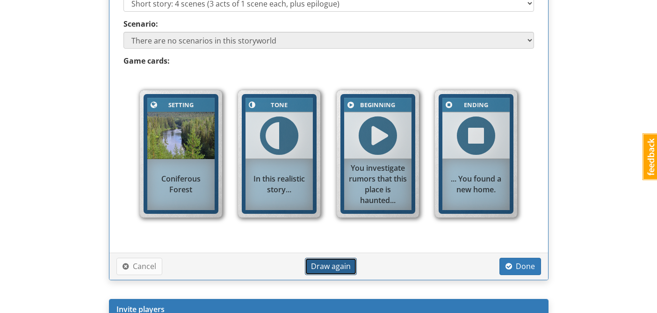
click at [333, 263] on span "Draw again" at bounding box center [331, 266] width 40 height 10
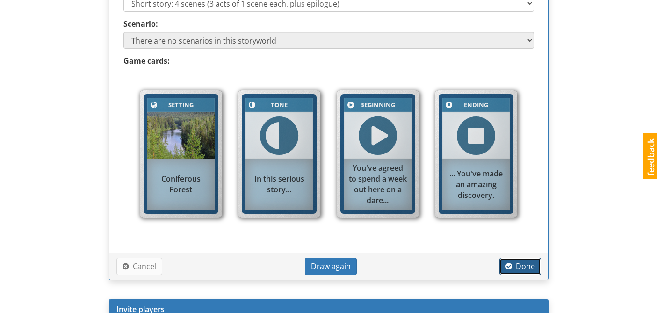
click at [530, 267] on span "Done" at bounding box center [520, 266] width 29 height 10
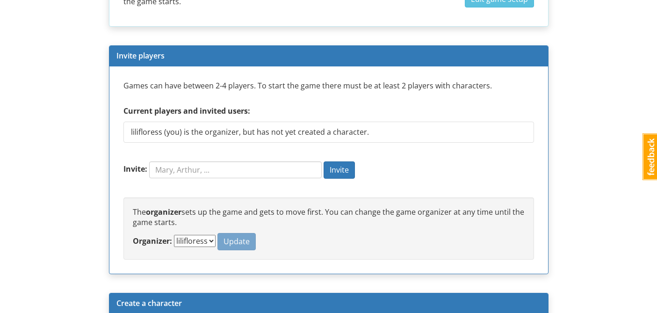
scroll to position [602, 0]
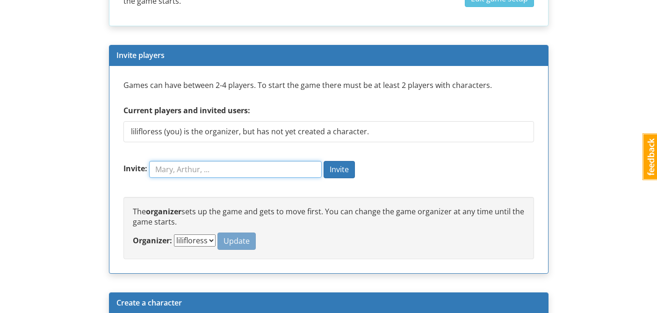
click at [200, 170] on input "Invite:" at bounding box center [235, 169] width 173 height 17
click at [384, 171] on form "Invite: Invite" at bounding box center [329, 174] width 411 height 27
click at [271, 167] on input "Invite:" at bounding box center [235, 169] width 173 height 17
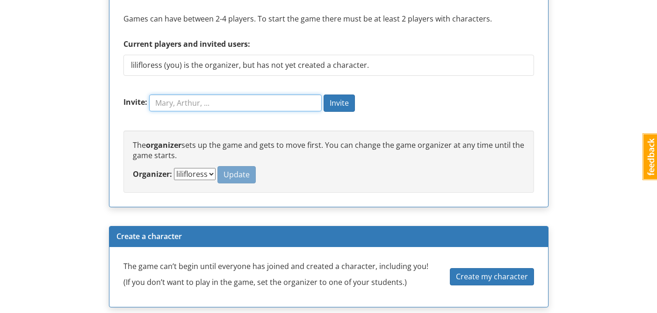
scroll to position [681, 0]
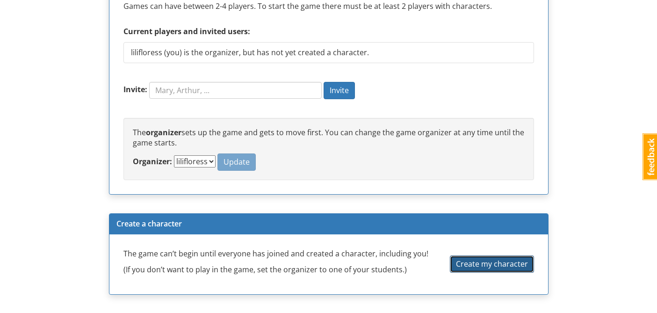
click at [484, 269] on button "Create my character" at bounding box center [492, 263] width 84 height 17
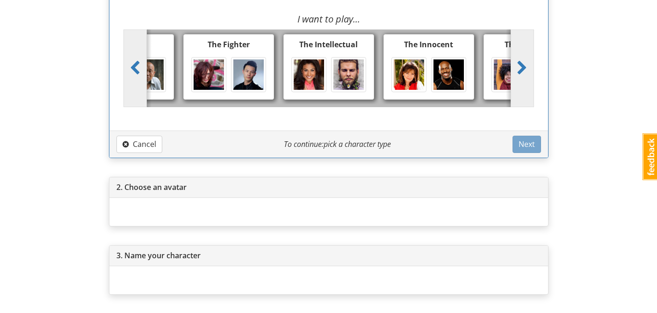
scroll to position [0, 0]
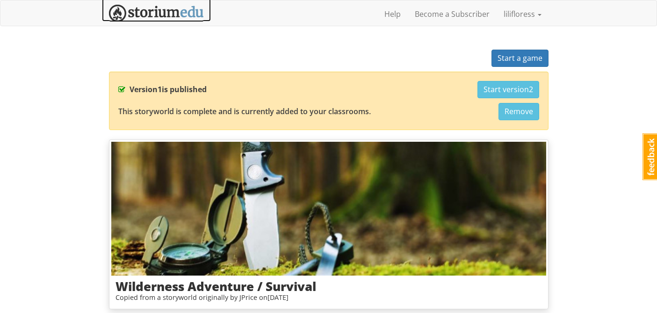
click at [169, 10] on img at bounding box center [156, 13] width 95 height 17
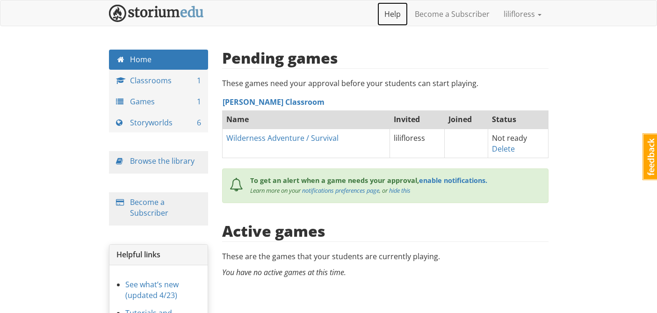
click at [395, 18] on link "Help" at bounding box center [393, 13] width 30 height 23
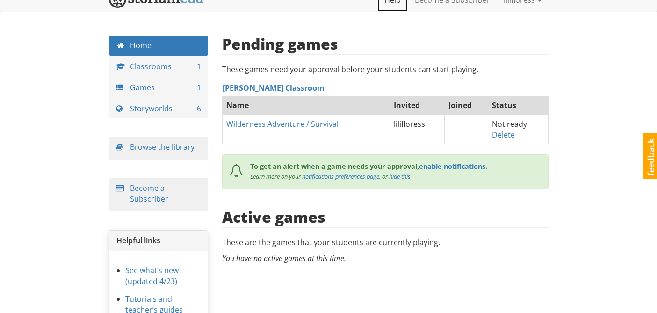
scroll to position [19, 0]
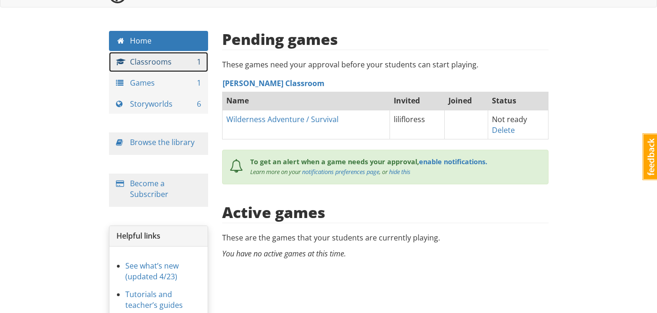
click at [167, 56] on link "Classrooms 1" at bounding box center [159, 62] width 100 height 20
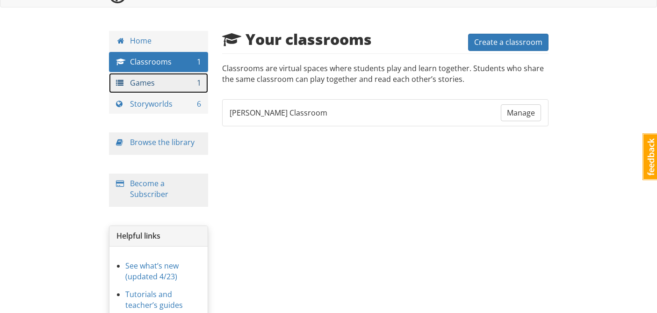
click at [147, 80] on link "Games 1" at bounding box center [159, 83] width 100 height 20
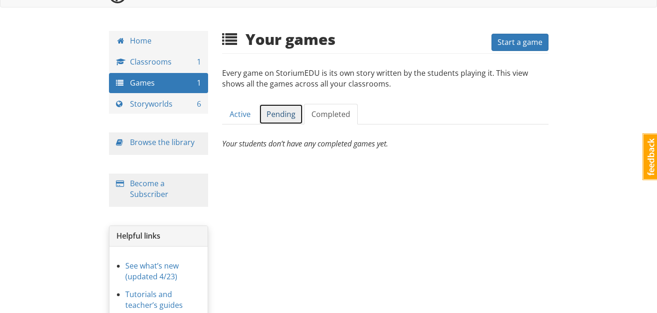
click at [284, 113] on link "Pending" at bounding box center [281, 114] width 44 height 21
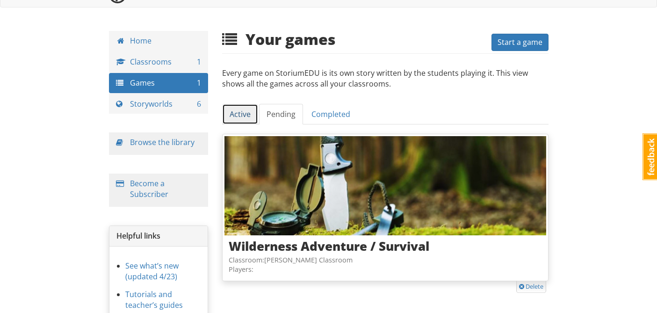
click at [239, 116] on link "Active" at bounding box center [240, 114] width 36 height 21
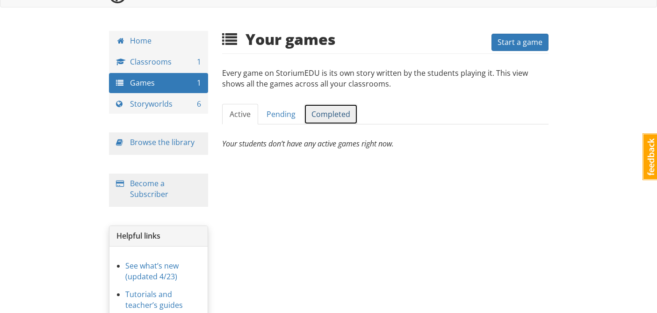
click at [339, 111] on link "Completed" at bounding box center [331, 114] width 54 height 21
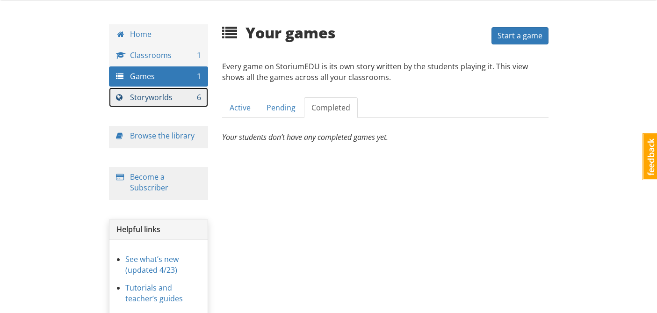
click at [171, 96] on link "Storyworlds 6" at bounding box center [159, 97] width 100 height 20
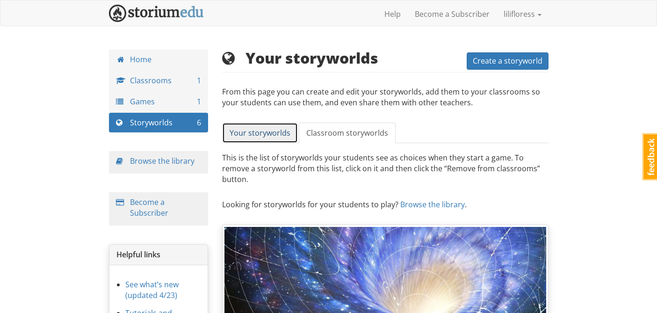
click at [262, 137] on span "Your storyworlds" at bounding box center [260, 133] width 61 height 10
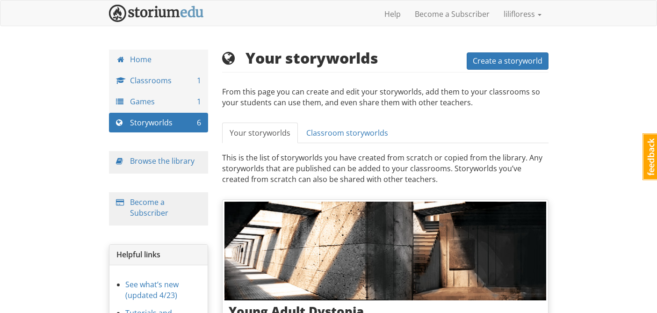
click at [137, 167] on div "Browse the library" at bounding box center [159, 162] width 100 height 22
click at [155, 155] on div "Browse the library" at bounding box center [159, 162] width 100 height 22
click at [156, 160] on link "Browse the library" at bounding box center [162, 161] width 65 height 10
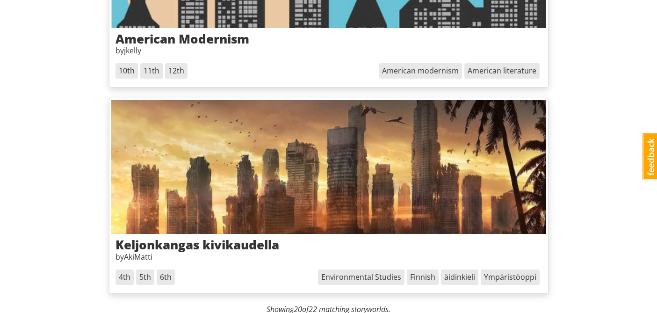
scroll to position [4254, 0]
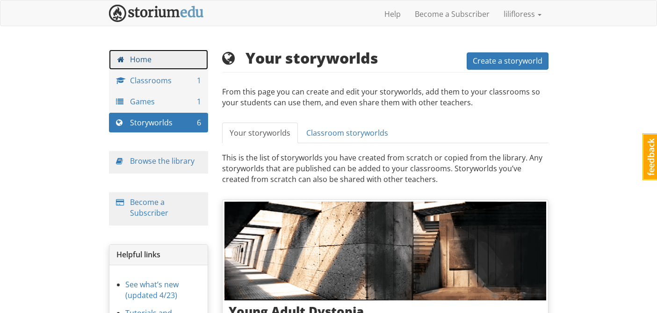
click at [171, 58] on link "Home" at bounding box center [159, 60] width 100 height 20
